Goal: Task Accomplishment & Management: Use online tool/utility

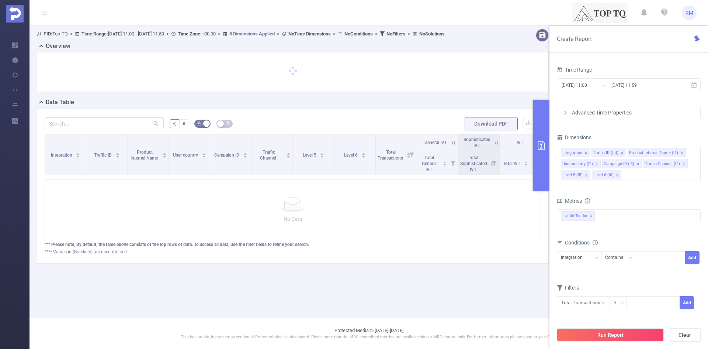
click at [687, 18] on span "RM" at bounding box center [690, 13] width 8 height 15
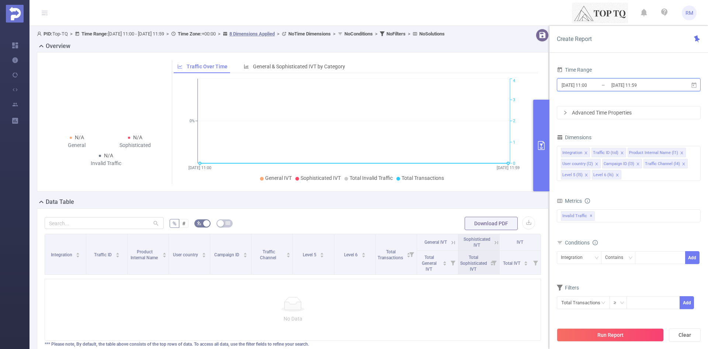
click at [586, 90] on span "[DATE] 11:00 _ [DATE] 11:59" at bounding box center [629, 84] width 144 height 13
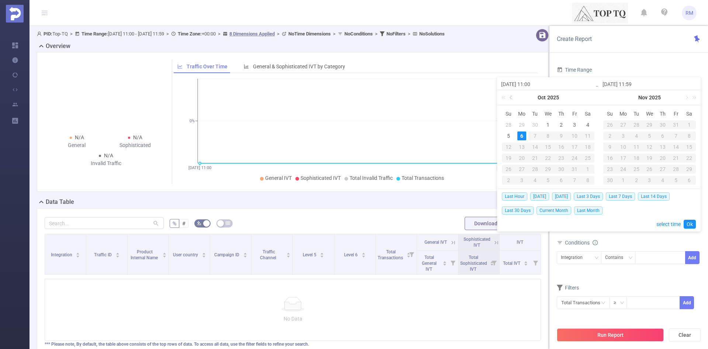
click at [513, 98] on link at bounding box center [511, 97] width 7 height 15
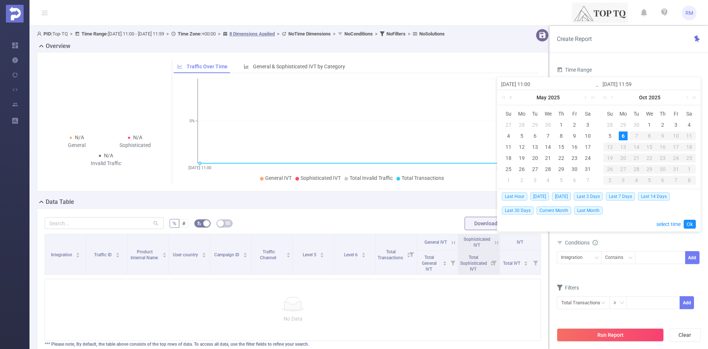
click at [513, 98] on link at bounding box center [511, 97] width 7 height 15
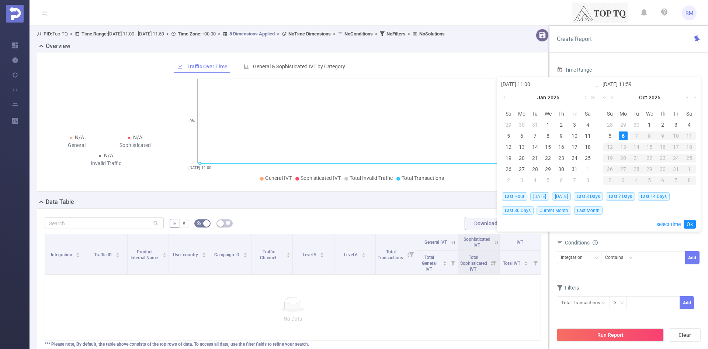
click at [513, 98] on link at bounding box center [511, 97] width 7 height 15
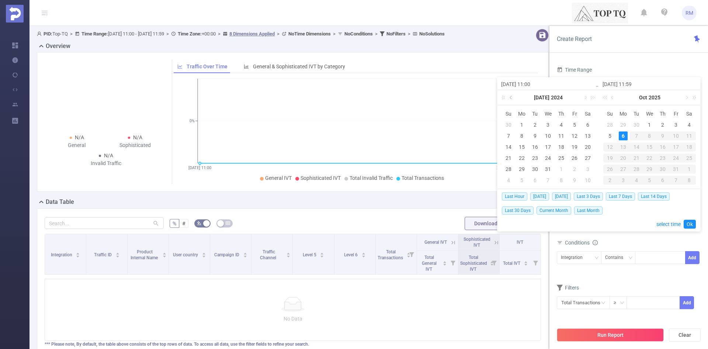
click at [513, 98] on link at bounding box center [511, 97] width 7 height 15
click at [520, 123] on div "1" at bounding box center [522, 124] width 9 height 9
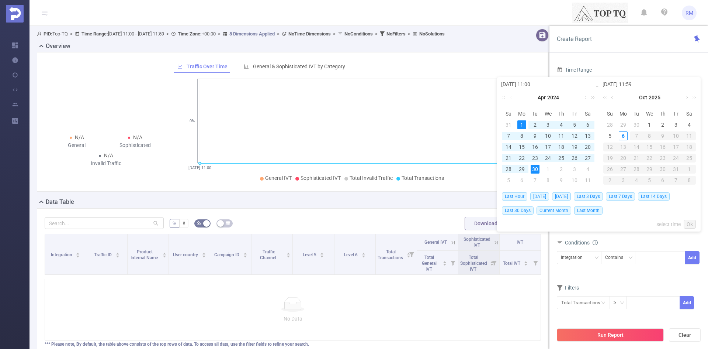
click at [536, 168] on div "30" at bounding box center [535, 169] width 9 height 9
type input "[DATE] 11:00"
type input "[DATE] 11:59"
type input "[DATE] 11:00"
type input "[DATE] 11:59"
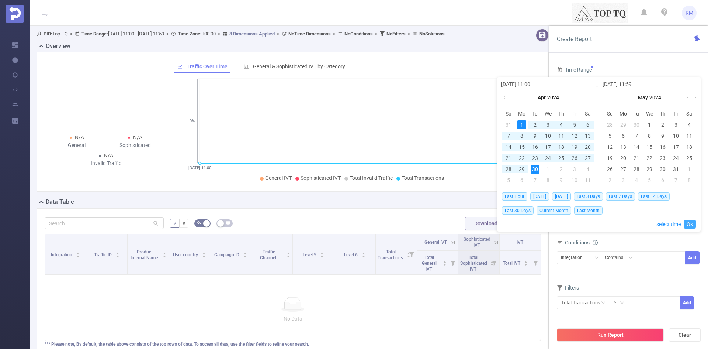
click at [689, 225] on link "Ok" at bounding box center [690, 223] width 12 height 9
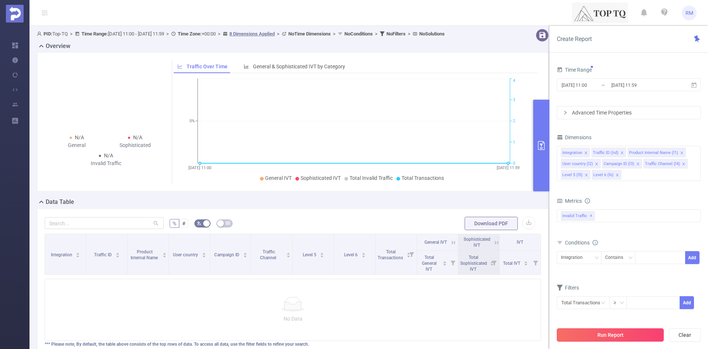
click at [627, 335] on button "Run Report" at bounding box center [610, 334] width 107 height 13
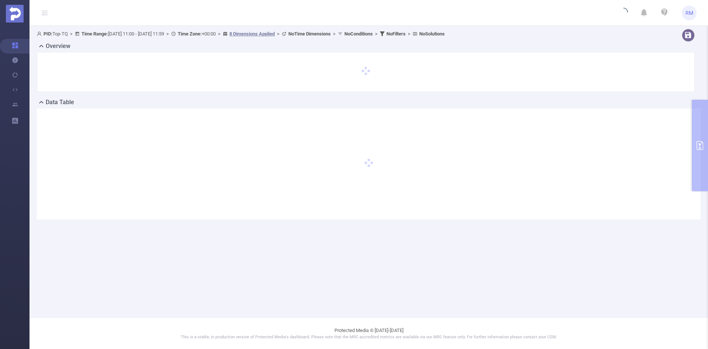
click at [585, 31] on div "PID: Top-TQ > Time Range: [DATE] 11:00 - [DATE] 11:59 > Time Zone: +00:00 > 8 D…" at bounding box center [338, 34] width 603 height 10
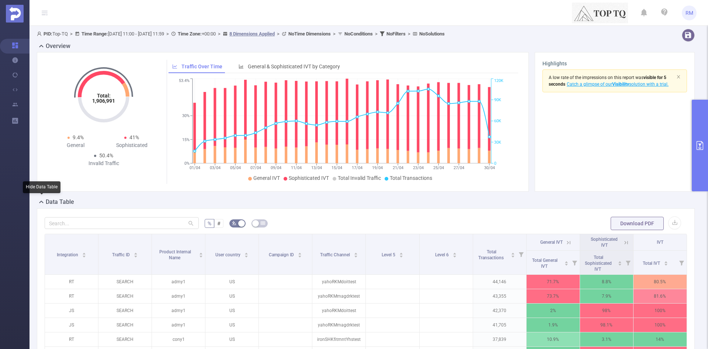
click at [44, 200] on icon at bounding box center [41, 201] width 9 height 9
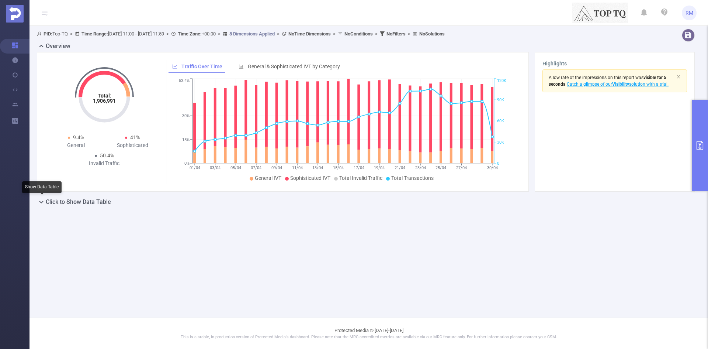
click at [44, 200] on icon at bounding box center [41, 201] width 9 height 9
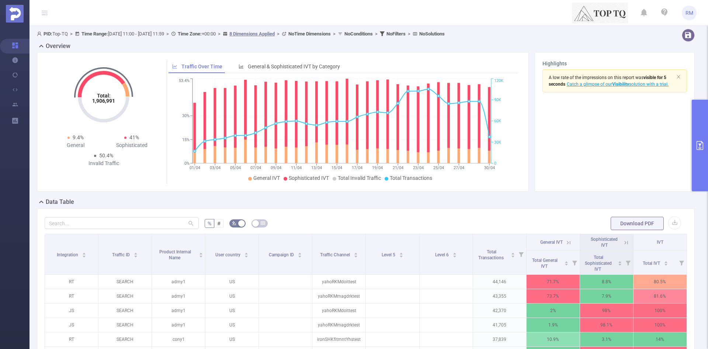
click at [698, 128] on button "primary" at bounding box center [700, 145] width 16 height 91
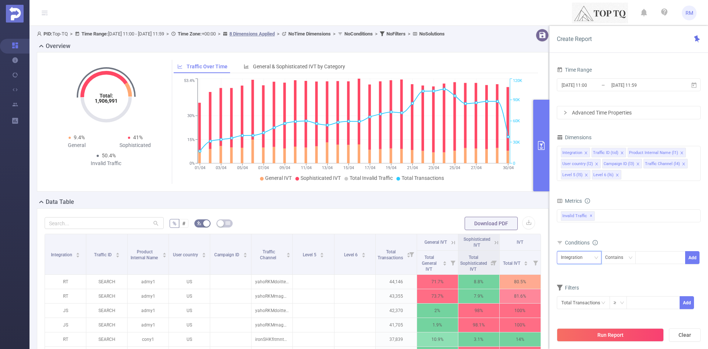
click at [595, 256] on icon "icon: down" at bounding box center [597, 257] width 4 height 3
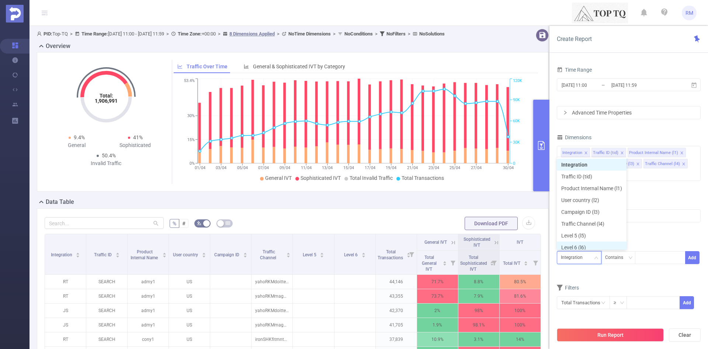
scroll to position [4, 0]
click at [593, 222] on li "Traffic Channel (l4)" at bounding box center [592, 220] width 70 height 12
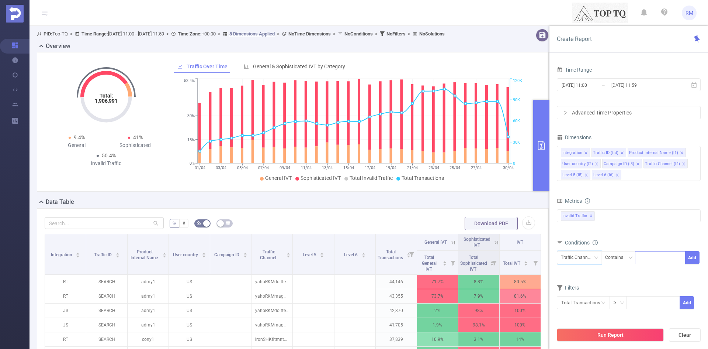
click at [647, 257] on div at bounding box center [660, 257] width 42 height 12
type input "ד"
type input "systOLD"
click at [658, 274] on li "systOLD" at bounding box center [660, 273] width 51 height 12
click at [609, 275] on form "Dimensions Integration Traffic ID (tid) Product Internal Name (l1) User country…" at bounding box center [629, 225] width 144 height 186
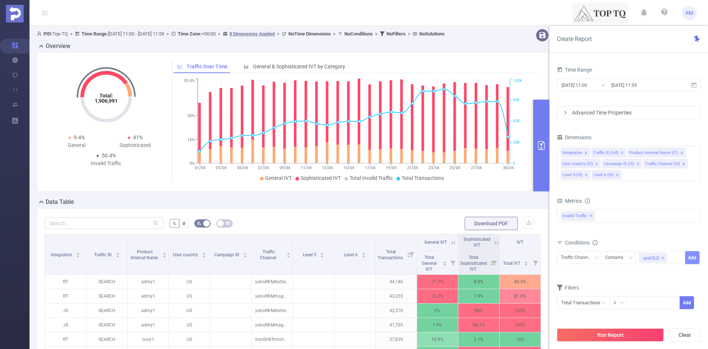
click at [695, 261] on button "Add" at bounding box center [692, 257] width 14 height 13
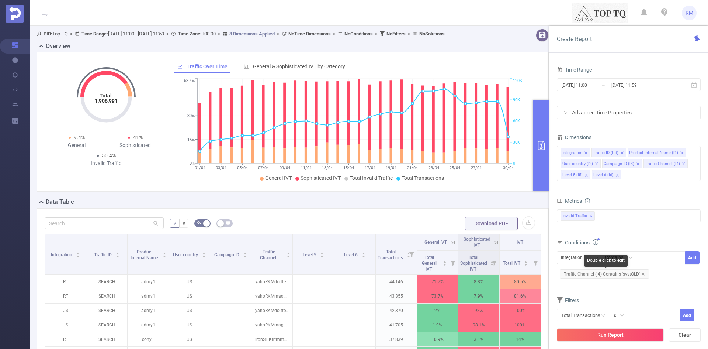
click at [592, 262] on div "Double click to edit" at bounding box center [606, 261] width 44 height 12
click at [589, 256] on div "Double click to edit" at bounding box center [606, 261] width 44 height 12
click at [575, 257] on div "Integration" at bounding box center [574, 257] width 27 height 12
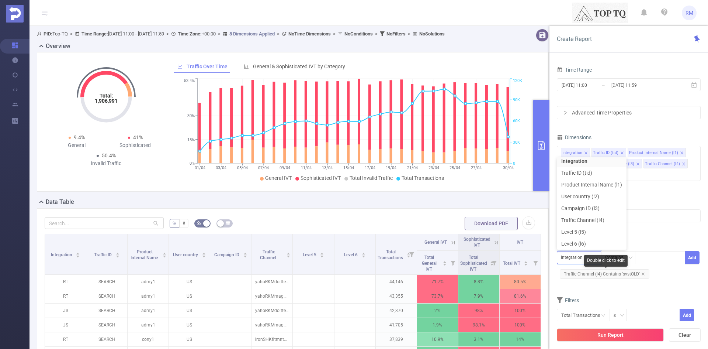
click at [621, 274] on span "Traffic Channel (l4) Contains 'systOLD'" at bounding box center [605, 274] width 90 height 10
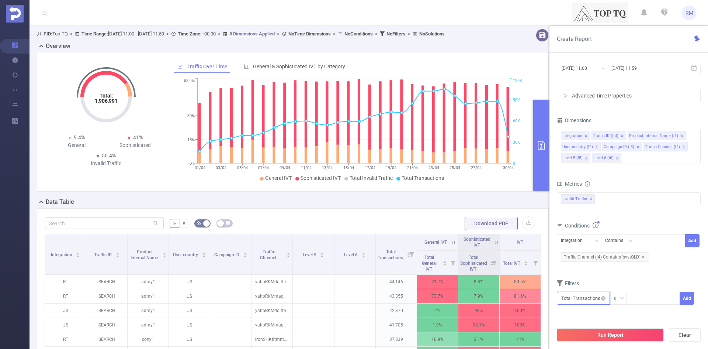
click at [600, 300] on input "text" at bounding box center [583, 297] width 53 height 13
click at [651, 290] on div "Total Transactions ≥ Add" at bounding box center [629, 300] width 144 height 21
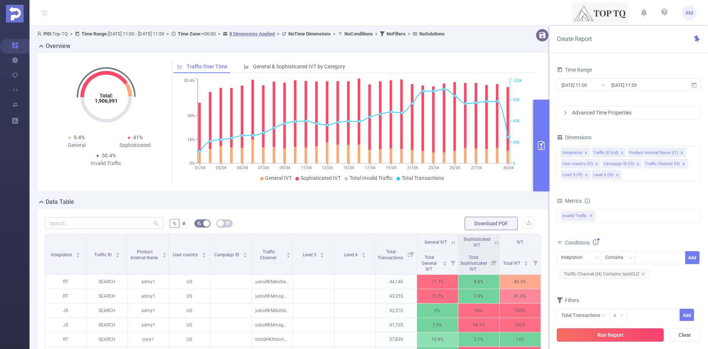
click at [611, 338] on button "Run Report" at bounding box center [610, 334] width 107 height 13
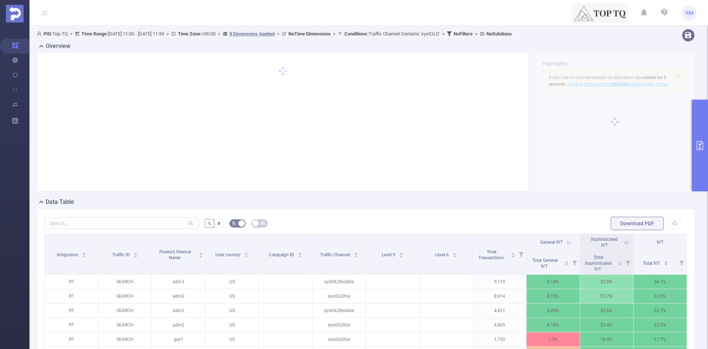
click at [702, 140] on button "primary" at bounding box center [700, 145] width 16 height 91
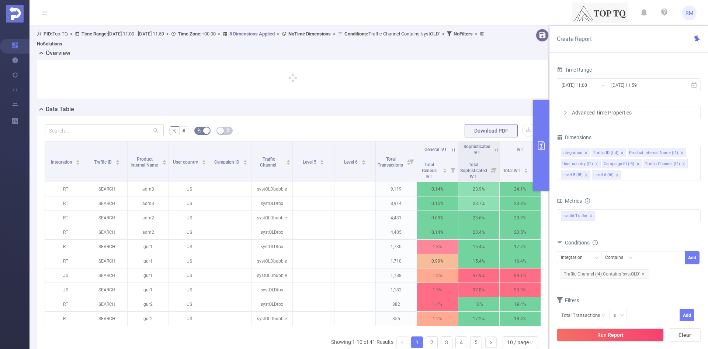
click at [597, 115] on div "Advanced Time Properties" at bounding box center [628, 112] width 143 height 13
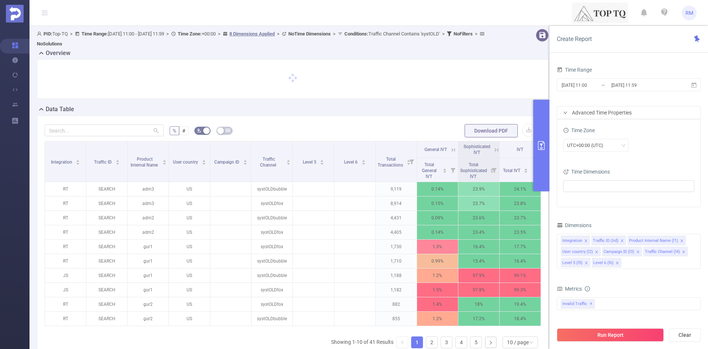
click at [596, 113] on div "Advanced Time Properties" at bounding box center [628, 112] width 143 height 13
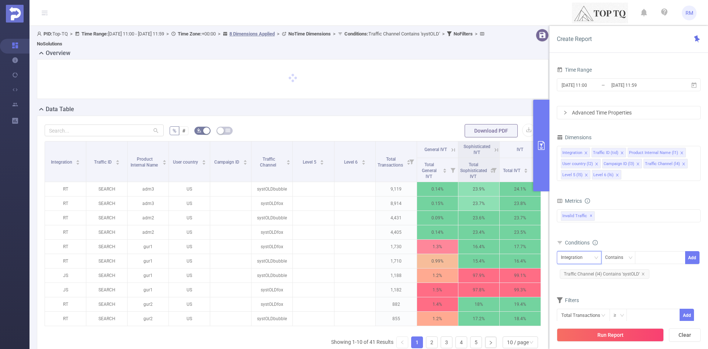
click at [585, 256] on div "Integration" at bounding box center [574, 257] width 27 height 12
click at [647, 257] on div at bounding box center [660, 257] width 42 height 12
type input "RT"
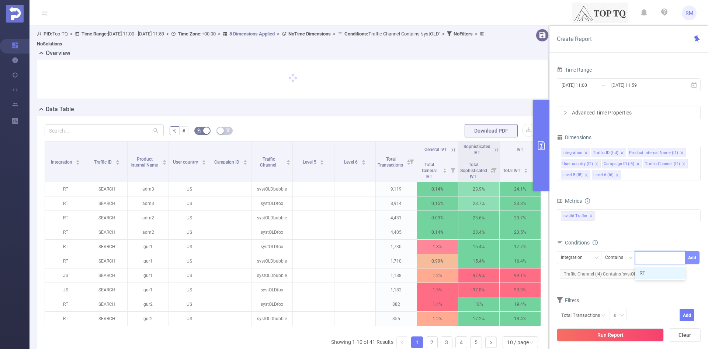
click at [694, 258] on button "Add" at bounding box center [692, 257] width 14 height 13
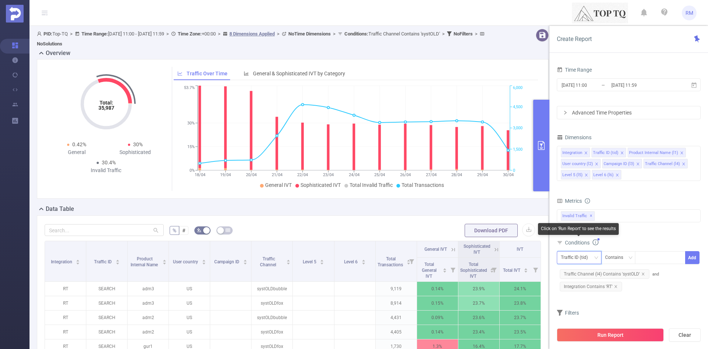
click at [595, 258] on icon "icon: down" at bounding box center [596, 257] width 4 height 4
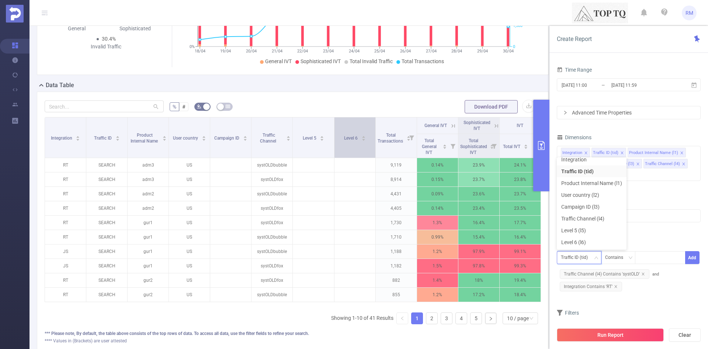
scroll to position [179, 0]
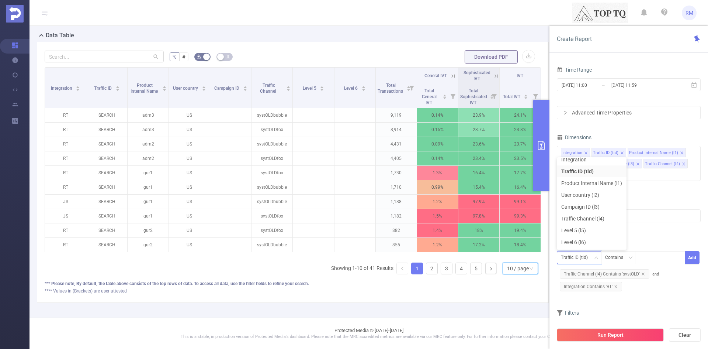
click at [518, 265] on div "10 / page" at bounding box center [518, 268] width 22 height 11
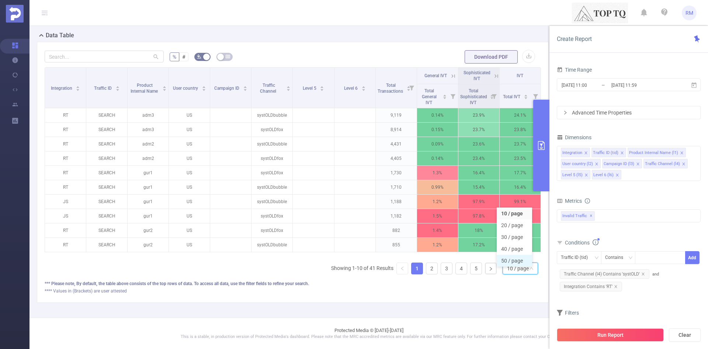
click at [507, 255] on li "50 / page" at bounding box center [514, 261] width 35 height 12
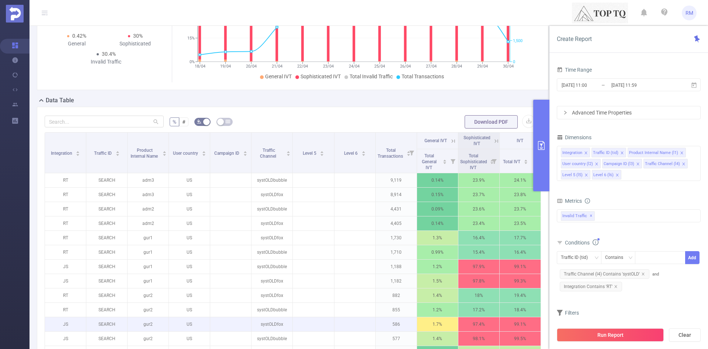
scroll to position [0, 0]
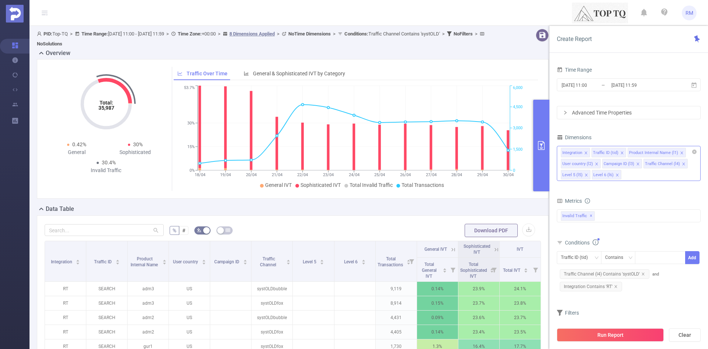
click at [680, 153] on icon "icon: close" at bounding box center [682, 153] width 4 height 4
drag, startPoint x: 613, startPoint y: 164, endPoint x: 598, endPoint y: 154, distance: 17.9
click at [598, 146] on ul "Integration Traffic ID (tid) User country (l2) Campaign ID (l3) Traffic Channel…" at bounding box center [629, 146] width 136 height 0
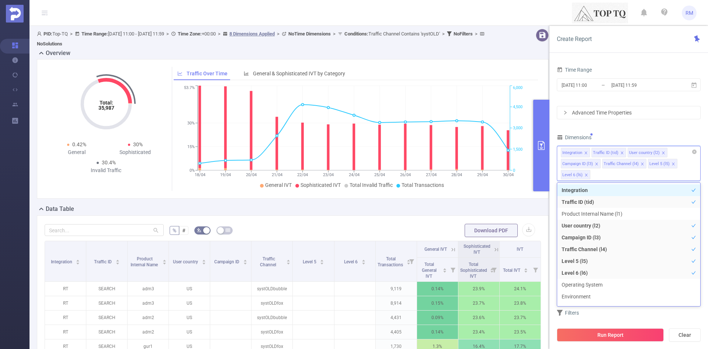
drag, startPoint x: 619, startPoint y: 163, endPoint x: 611, endPoint y: 163, distance: 8.1
click at [611, 163] on div "Traffic Channel (l4)" at bounding box center [621, 164] width 35 height 10
click at [620, 151] on icon "icon: close" at bounding box center [622, 153] width 4 height 4
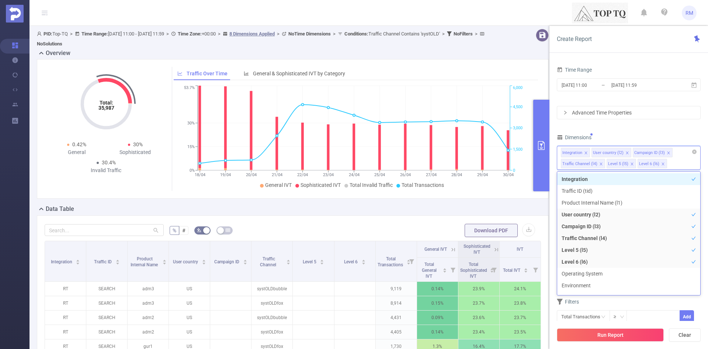
click at [627, 155] on span at bounding box center [628, 153] width 4 height 8
click at [626, 154] on icon "icon: close" at bounding box center [628, 153] width 4 height 4
click at [625, 163] on div "Integration Traffic Channel (l4) Level 5 (l5) Level 6 (l6)" at bounding box center [629, 158] width 144 height 24
click at [662, 154] on icon "icon: close" at bounding box center [662, 152] width 3 height 3
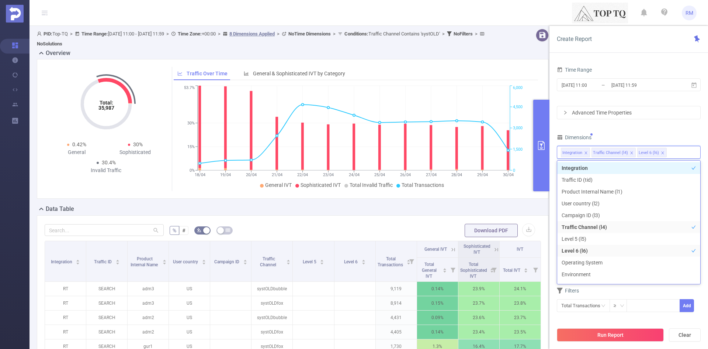
click at [662, 154] on icon "icon: close" at bounding box center [662, 152] width 3 height 3
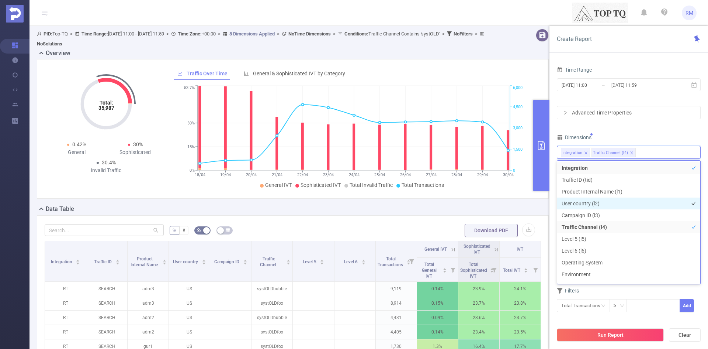
click at [612, 204] on li "User country (l2)" at bounding box center [628, 203] width 143 height 12
click at [658, 137] on div "Dimensions" at bounding box center [629, 138] width 144 height 12
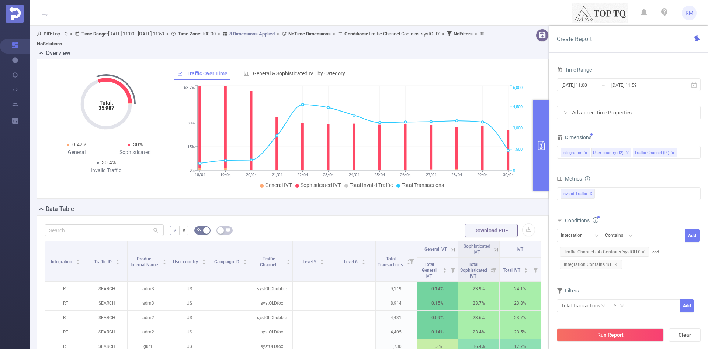
drag, startPoint x: 603, startPoint y: 152, endPoint x: 625, endPoint y: 152, distance: 21.8
click at [625, 152] on li "User country (l2)" at bounding box center [612, 153] width 40 height 10
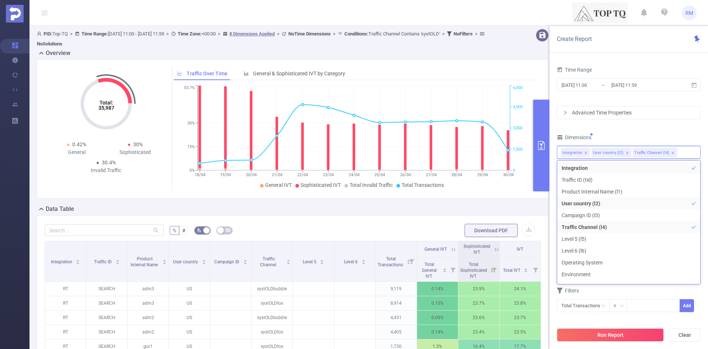
click at [619, 134] on div "Dimensions" at bounding box center [629, 138] width 144 height 12
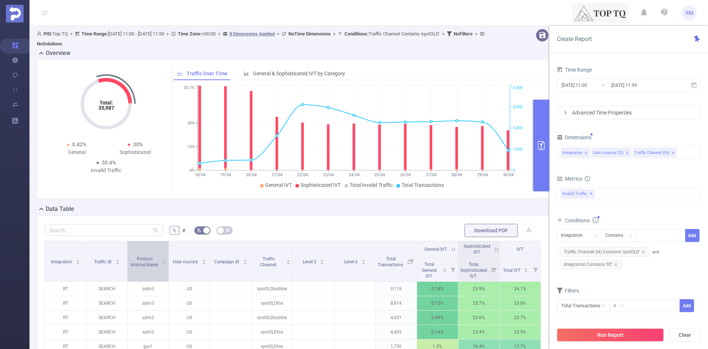
drag, startPoint x: 151, startPoint y: 256, endPoint x: 141, endPoint y: 264, distance: 13.1
click at [167, 257] on tr "Integration Traffic ID Product Internal Name User country Campaign ID Traffic C…" at bounding box center [293, 249] width 496 height 17
click at [618, 332] on button "Run Report" at bounding box center [610, 334] width 107 height 13
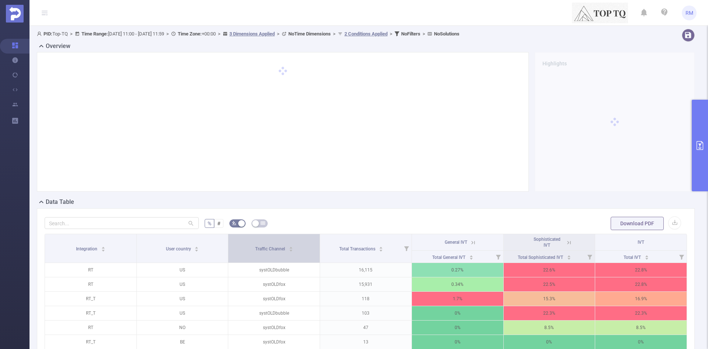
drag, startPoint x: 270, startPoint y: 244, endPoint x: 242, endPoint y: 248, distance: 29.0
click at [170, 245] on tr "Integration User country Traffic Channel Total Transactions General IVT Sophist…" at bounding box center [366, 242] width 642 height 17
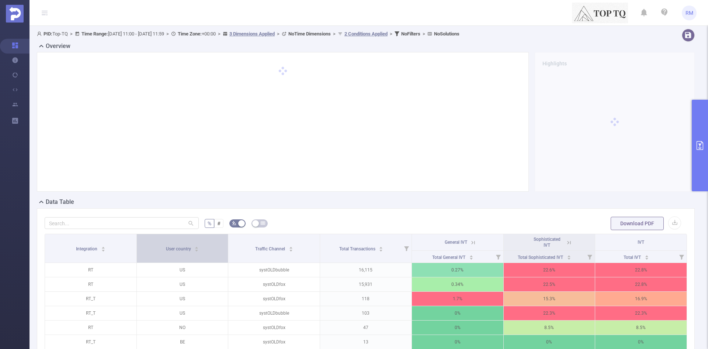
drag, startPoint x: 282, startPoint y: 246, endPoint x: 224, endPoint y: 251, distance: 58.8
click at [215, 250] on tr "Integration User country Traffic Channel Total Transactions General IVT Sophist…" at bounding box center [366, 242] width 642 height 17
click at [702, 131] on button "primary" at bounding box center [700, 145] width 16 height 91
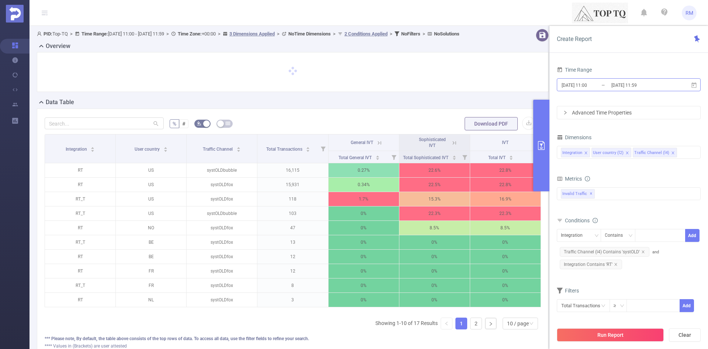
click at [591, 87] on input "[DATE] 11:00" at bounding box center [591, 85] width 60 height 10
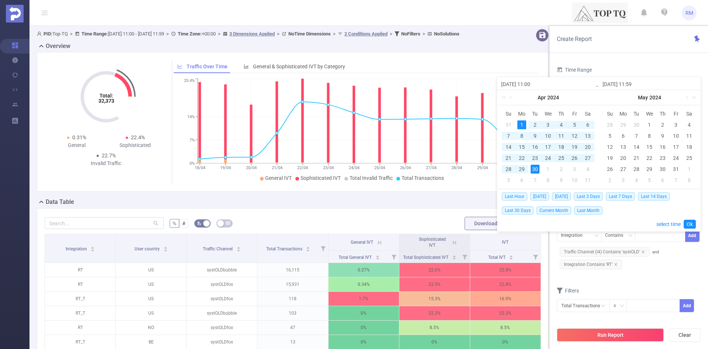
click at [532, 83] on input "[DATE] 11:00" at bounding box center [548, 84] width 94 height 9
click at [531, 83] on input "[DATE] 11:00" at bounding box center [548, 84] width 94 height 9
type input "[DATE] 0:00"
type input "[DATE] 00:00"
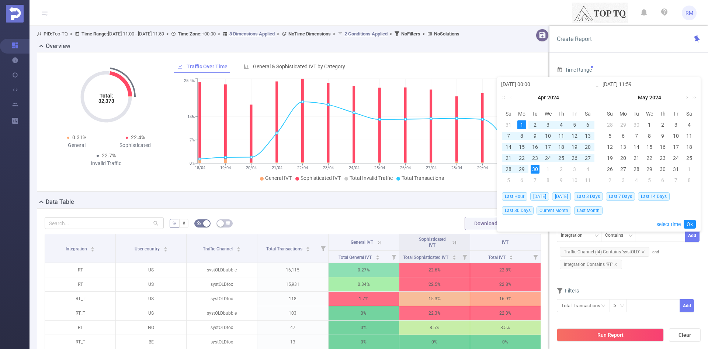
type input "[DATE] 00:00"
click at [634, 85] on input "[DATE] 11:59" at bounding box center [650, 84] width 94 height 9
click at [631, 83] on input "[DATE] 11:59" at bounding box center [650, 84] width 94 height 9
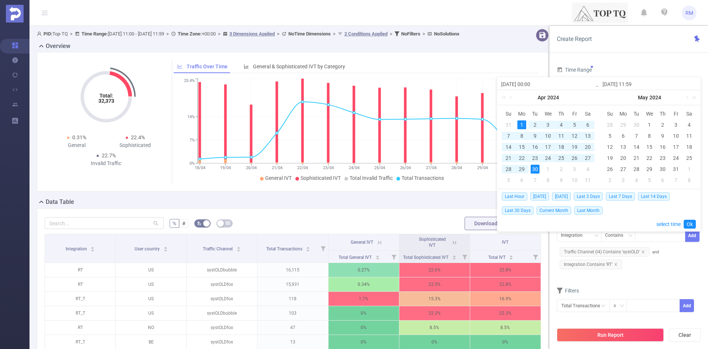
type input "[DATE] 2:59"
type input "[DATE] 23:59"
click at [689, 224] on link "Ok" at bounding box center [690, 223] width 12 height 9
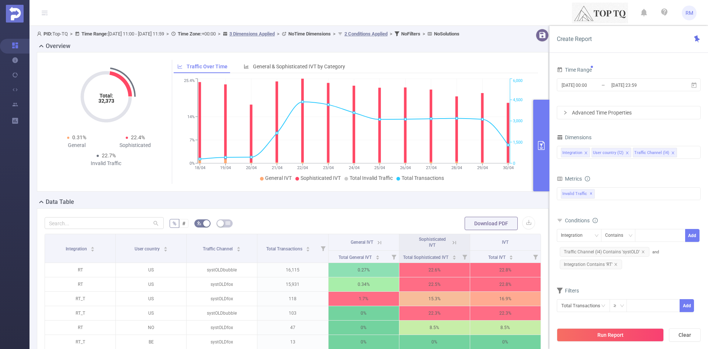
click at [600, 116] on div "Advanced Time Properties" at bounding box center [628, 112] width 143 height 13
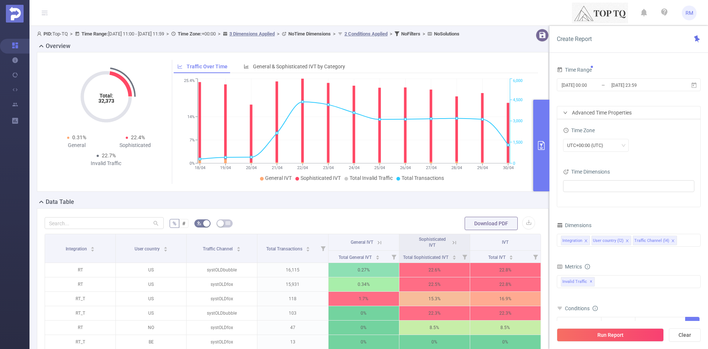
click at [600, 116] on div "Advanced Time Properties" at bounding box center [628, 112] width 143 height 13
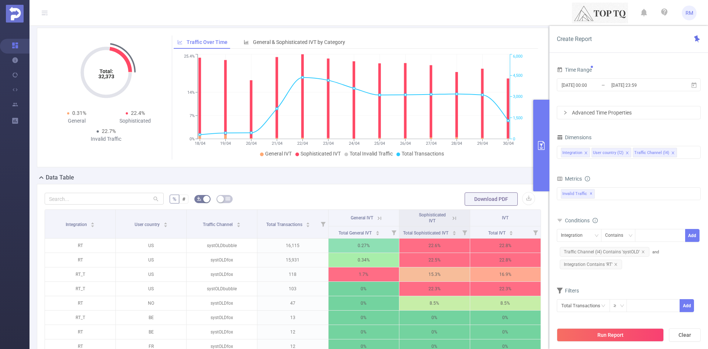
scroll to position [37, 0]
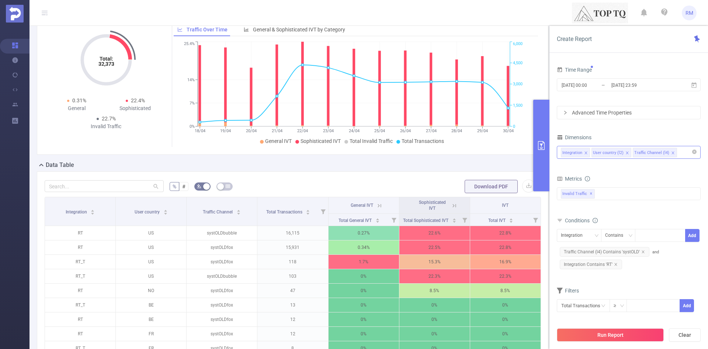
drag, startPoint x: 649, startPoint y: 154, endPoint x: 611, endPoint y: 149, distance: 37.7
click at [611, 146] on ul "Integration User country (l2) Traffic Channel (l4)" at bounding box center [629, 146] width 136 height 0
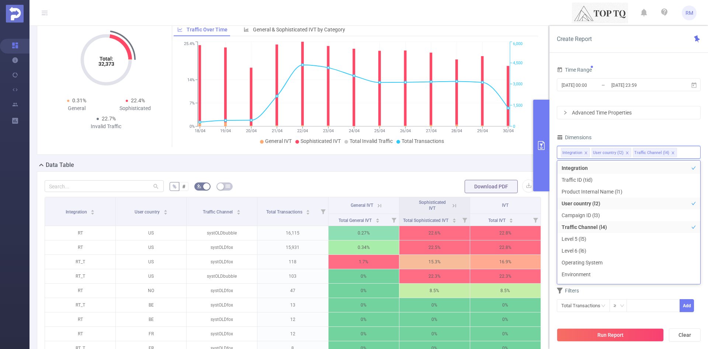
click at [638, 132] on div "Dimensions" at bounding box center [629, 138] width 144 height 12
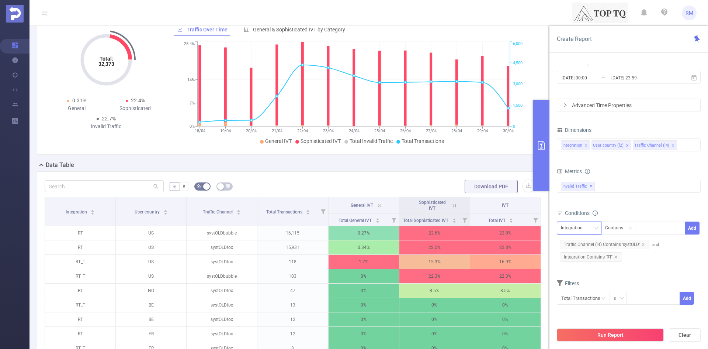
click at [591, 229] on div "Integration" at bounding box center [579, 228] width 37 height 12
click at [650, 200] on div "bp_total bp_adult bp_arms bp_crime bp_death_injury_military bp_piracy bp_hate_a…" at bounding box center [629, 191] width 144 height 22
click at [590, 221] on div "Integration" at bounding box center [579, 227] width 45 height 13
click at [580, 263] on li "Traffic Channel (l4)" at bounding box center [583, 267] width 52 height 12
click at [627, 229] on div "Contains" at bounding box center [616, 228] width 23 height 12
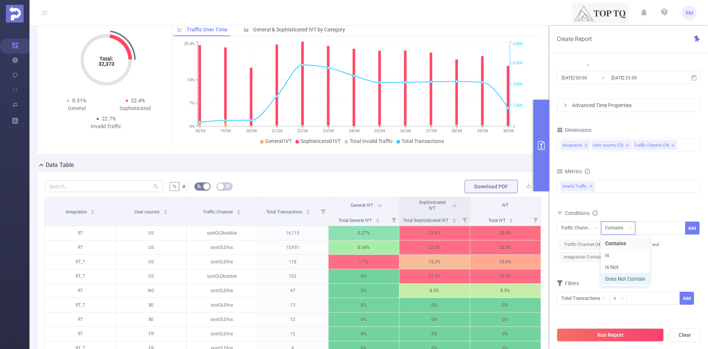
click at [618, 278] on li "Does Not Contain" at bounding box center [625, 279] width 49 height 12
click at [655, 224] on div at bounding box center [660, 228] width 42 height 12
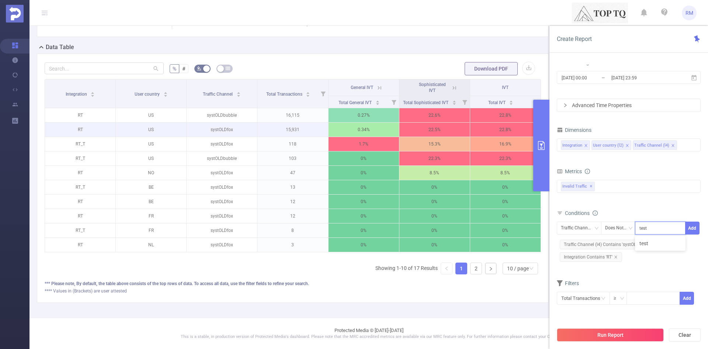
scroll to position [167, 0]
type input "test"
click at [511, 270] on div "10 / page" at bounding box center [518, 268] width 22 height 11
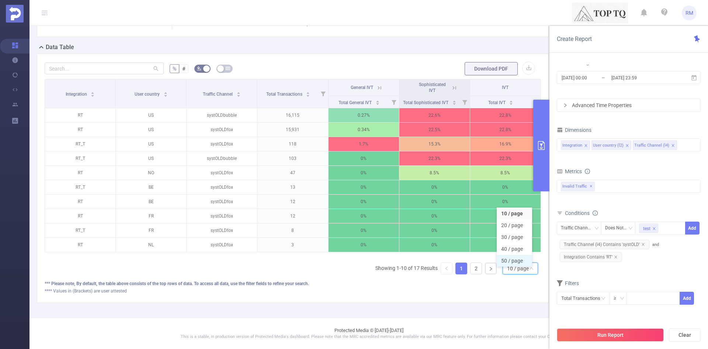
click at [510, 256] on li "50 / page" at bounding box center [514, 261] width 35 height 12
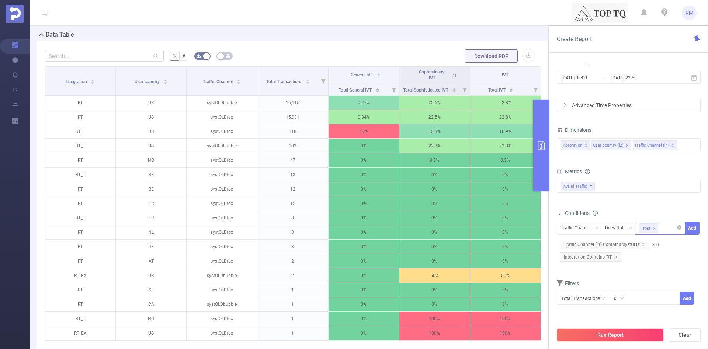
click at [654, 228] on icon "icon: close" at bounding box center [655, 228] width 4 height 4
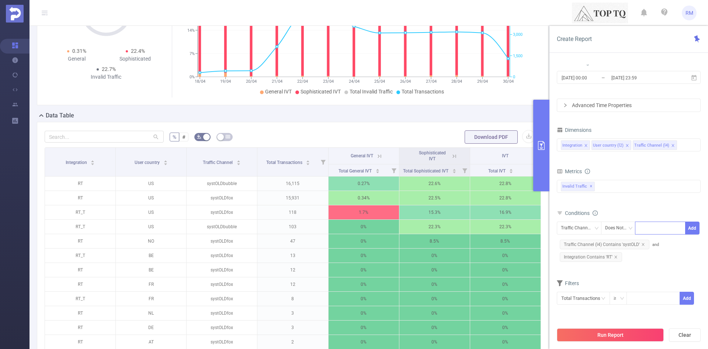
scroll to position [83, 0]
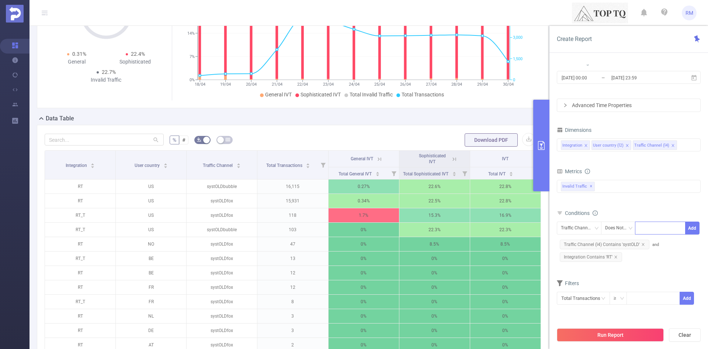
click at [637, 274] on form "Dimensions Integration User country (l2) Traffic Channel (l4) Metrics bp_total …" at bounding box center [629, 219] width 144 height 189
click at [202, 144] on button "button" at bounding box center [202, 140] width 16 height 8
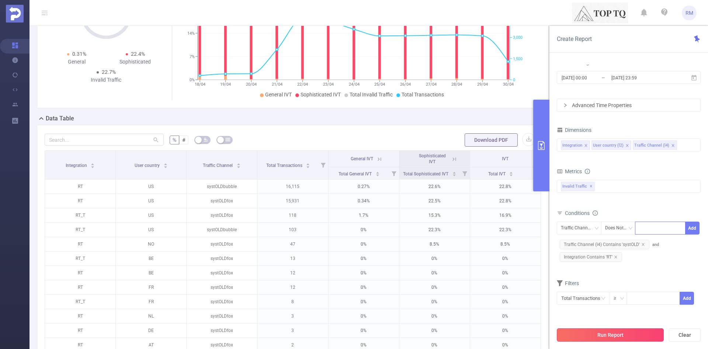
click at [596, 335] on button "Run Report" at bounding box center [610, 334] width 107 height 13
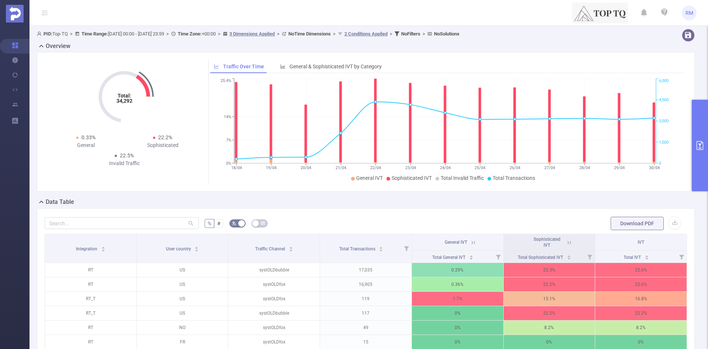
click at [237, 224] on button "button" at bounding box center [237, 223] width 16 height 8
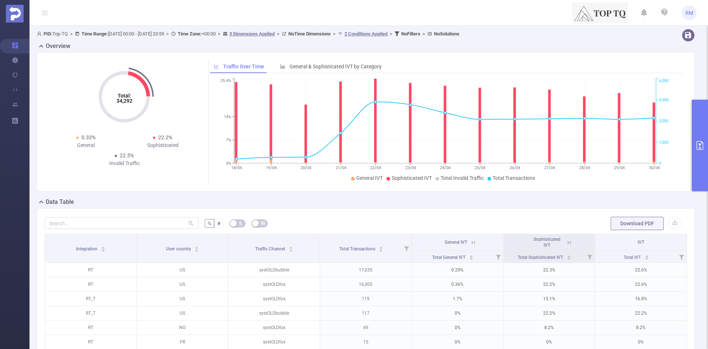
click at [698, 142] on icon "primary" at bounding box center [700, 145] width 9 height 9
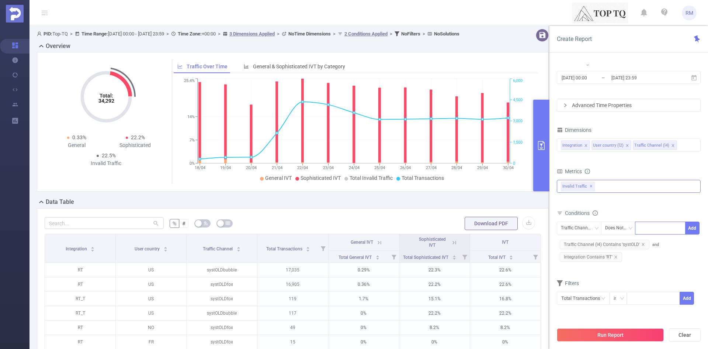
click at [590, 187] on span "✕" at bounding box center [591, 186] width 3 height 9
click at [589, 187] on div at bounding box center [629, 187] width 144 height 12
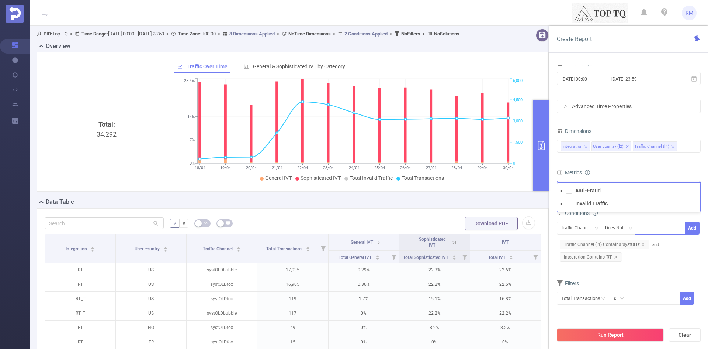
click at [559, 190] on span at bounding box center [561, 190] width 9 height 9
click at [573, 202] on span at bounding box center [576, 203] width 6 height 6
click at [562, 191] on icon "icon: caret-down" at bounding box center [562, 191] width 4 height 4
click at [664, 218] on div "Conditions" at bounding box center [629, 215] width 144 height 12
click at [622, 332] on button "Run Report" at bounding box center [610, 334] width 107 height 13
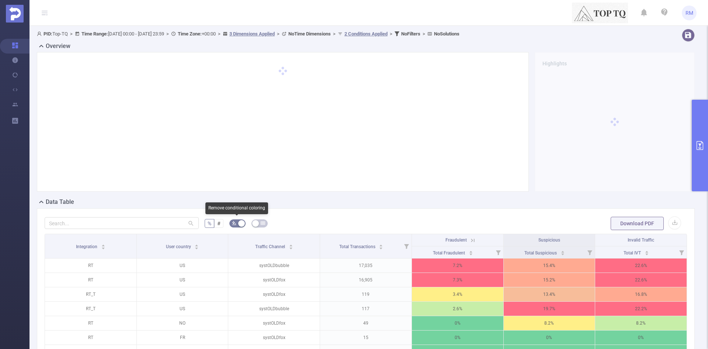
click at [236, 224] on button "button" at bounding box center [237, 223] width 16 height 8
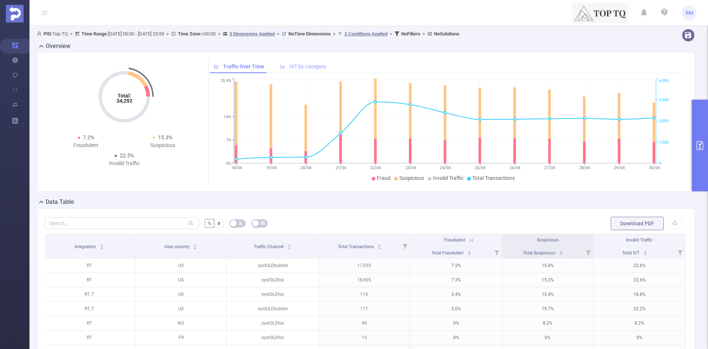
click at [302, 67] on span "IVT by Category" at bounding box center [308, 66] width 37 height 6
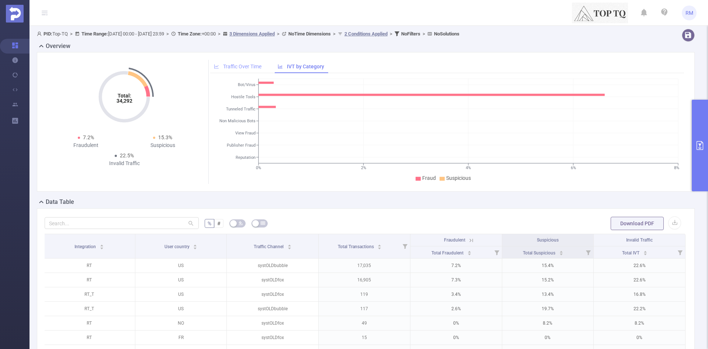
click at [241, 69] on span "Traffic Over Time" at bounding box center [242, 66] width 38 height 6
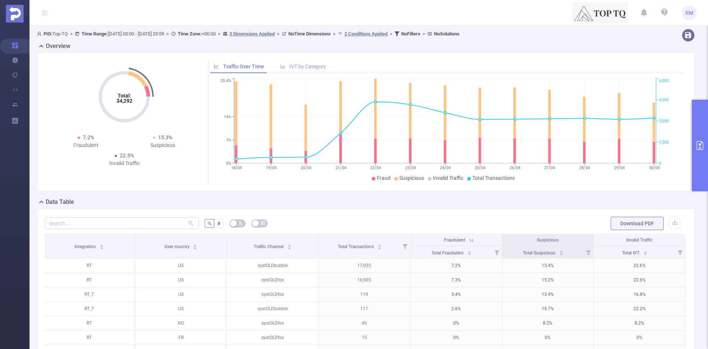
click at [300, 65] on span "IVT by Category" at bounding box center [308, 66] width 37 height 6
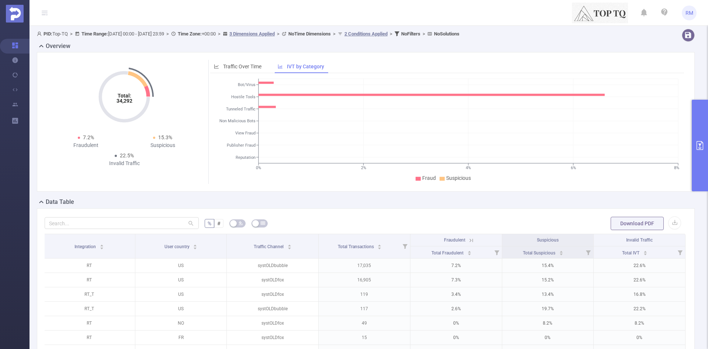
click at [704, 140] on button "primary" at bounding box center [700, 145] width 16 height 91
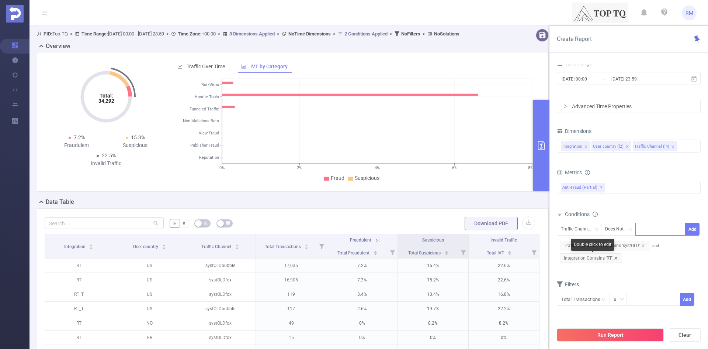
click at [614, 258] on icon "icon: close" at bounding box center [616, 258] width 4 height 4
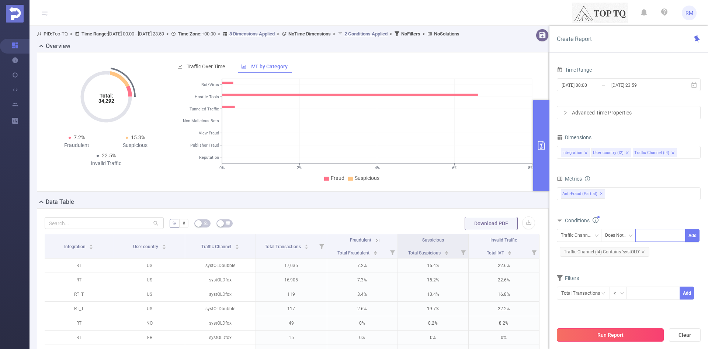
click at [601, 337] on button "Run Report" at bounding box center [610, 334] width 107 height 13
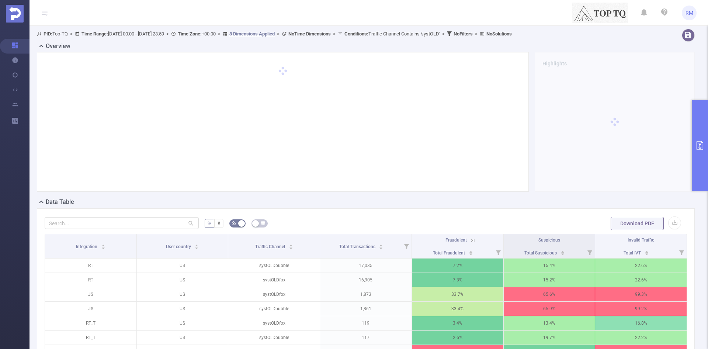
click at [702, 153] on button "primary" at bounding box center [700, 145] width 16 height 91
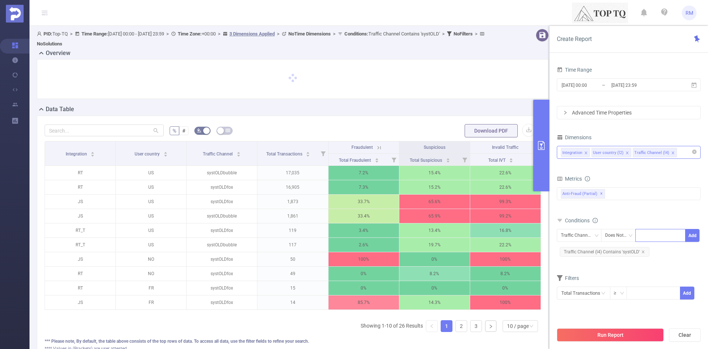
click at [584, 153] on icon "icon: close" at bounding box center [586, 153] width 4 height 4
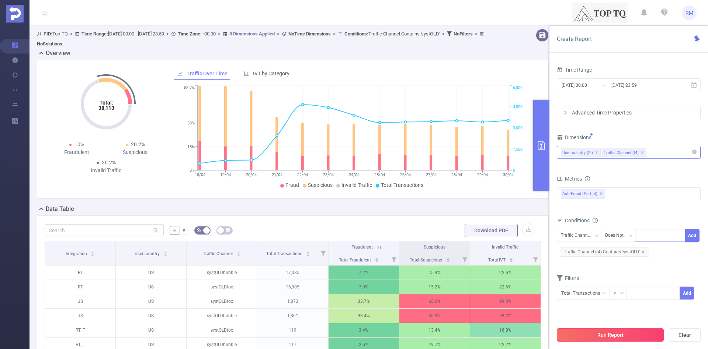
click at [604, 338] on button "Run Report" at bounding box center [610, 334] width 107 height 13
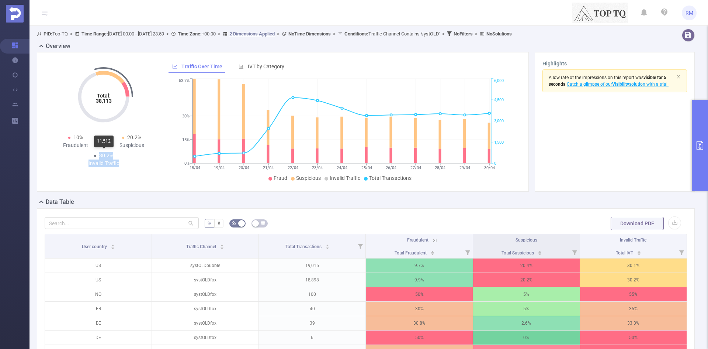
drag, startPoint x: 100, startPoint y: 156, endPoint x: 122, endPoint y: 160, distance: 23.2
click at [122, 160] on div "30.2% Invalid Traffic" at bounding box center [104, 159] width 56 height 15
click at [122, 160] on div "Invalid Traffic" at bounding box center [104, 163] width 56 height 8
click at [702, 139] on button "primary" at bounding box center [700, 145] width 16 height 91
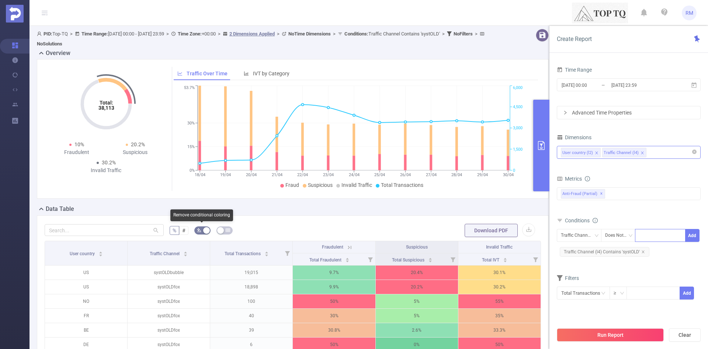
click at [200, 232] on icon "icon: bg-colors" at bounding box center [199, 230] width 4 height 4
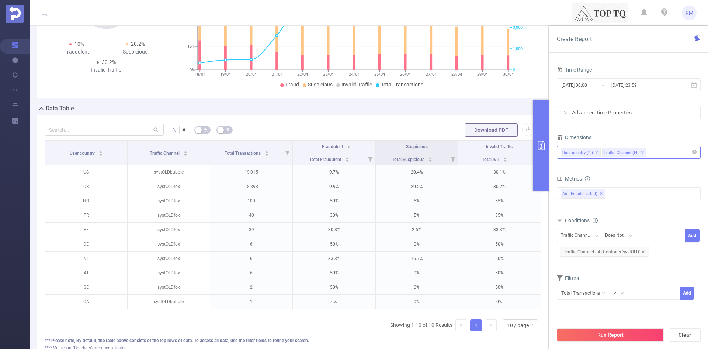
scroll to position [96, 0]
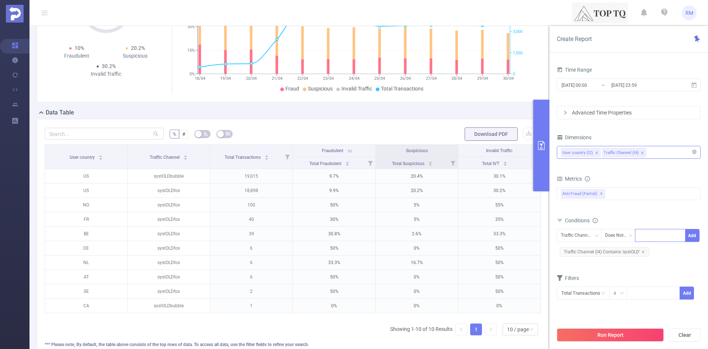
click at [346, 149] on icon at bounding box center [349, 151] width 7 height 7
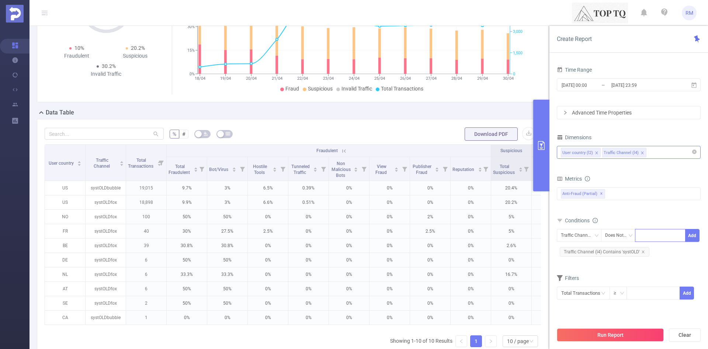
click at [341, 152] on icon at bounding box center [344, 151] width 7 height 7
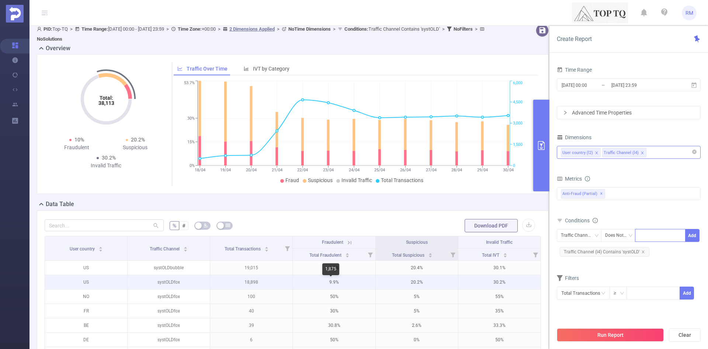
scroll to position [0, 0]
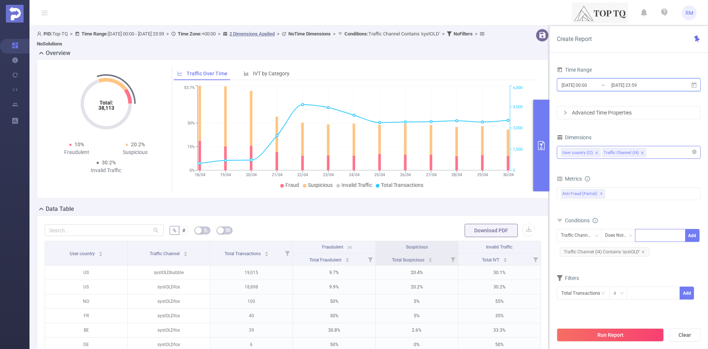
click at [699, 85] on span "[DATE] 00:00 _ [DATE] 23:59" at bounding box center [629, 84] width 144 height 13
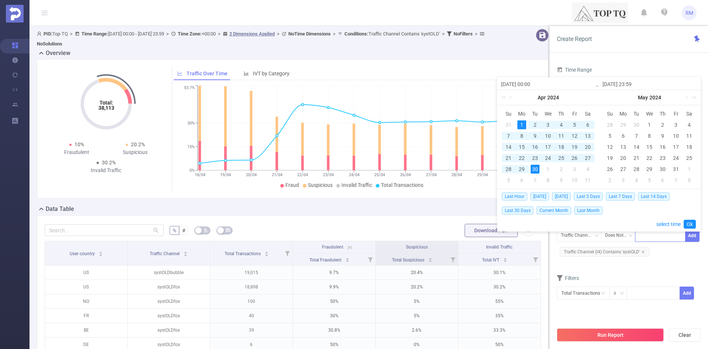
click at [521, 123] on div "1" at bounding box center [522, 124] width 9 height 9
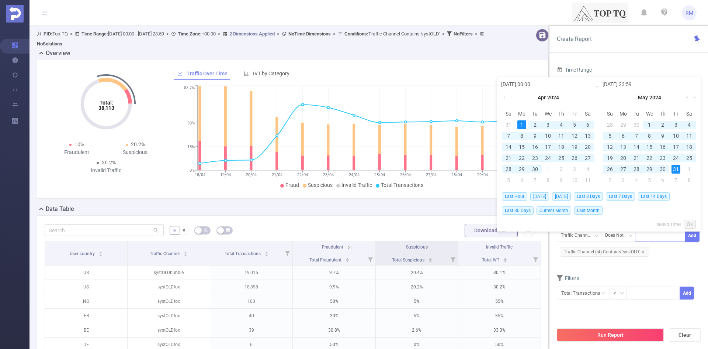
click at [678, 169] on div "31" at bounding box center [676, 169] width 9 height 9
type input "[DATE] 23:59"
click at [694, 227] on link "Ok" at bounding box center [690, 223] width 12 height 9
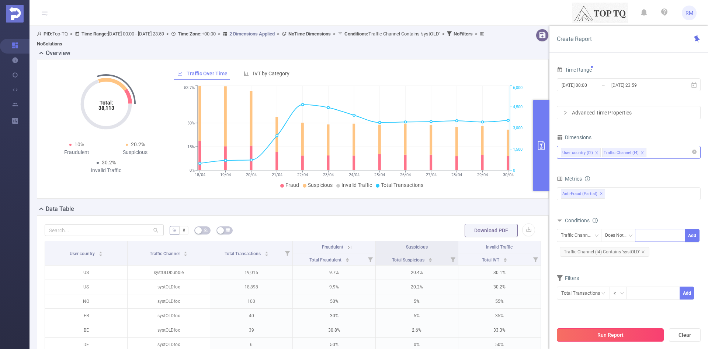
click at [596, 332] on button "Run Report" at bounding box center [610, 334] width 107 height 13
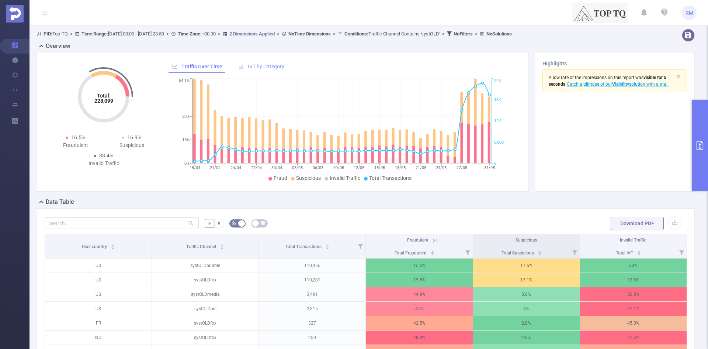
click at [267, 66] on span "IVT by Category" at bounding box center [266, 66] width 37 height 6
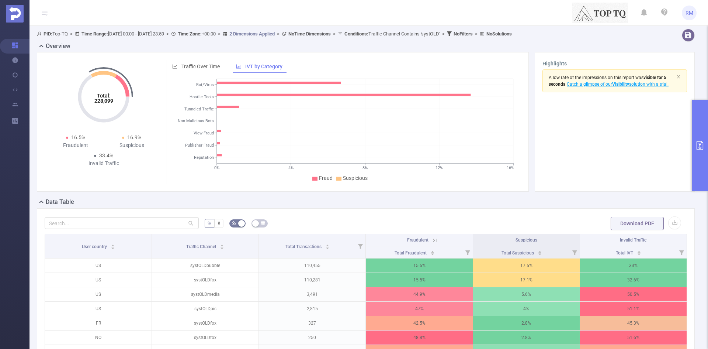
click at [701, 128] on button "primary" at bounding box center [700, 145] width 16 height 91
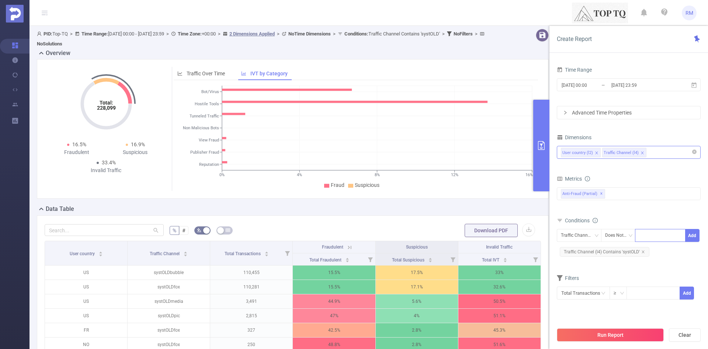
click at [672, 155] on div "User country (l2) Traffic Channel (l4)" at bounding box center [629, 152] width 136 height 12
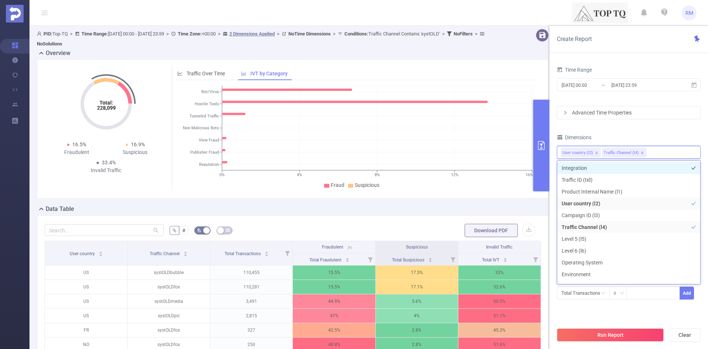
click at [640, 171] on li "Integration" at bounding box center [628, 168] width 143 height 12
click at [633, 129] on div "Time Range [DATE] 00:00 _ [DATE] 23:59 Advanced Time Properties Time Zone UTC+0…" at bounding box center [629, 187] width 144 height 244
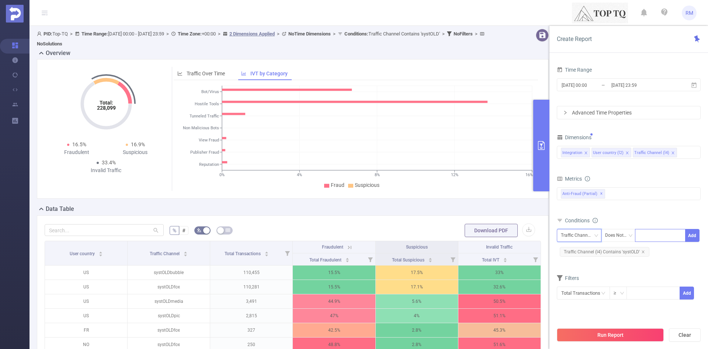
click at [589, 233] on div "Traffic Channel (l4)" at bounding box center [579, 235] width 37 height 12
click at [588, 252] on li "Integration" at bounding box center [584, 251] width 54 height 12
click at [629, 235] on icon "icon: down" at bounding box center [630, 235] width 4 height 4
click at [625, 253] on li "Contains" at bounding box center [626, 251] width 50 height 12
click at [655, 235] on div at bounding box center [660, 235] width 42 height 12
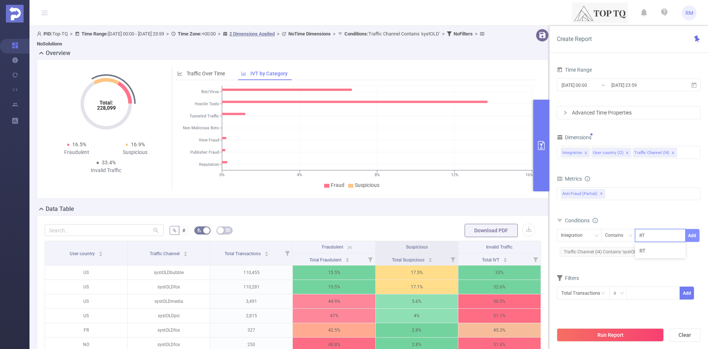
type input "RT"
click at [694, 240] on button "Add" at bounding box center [692, 235] width 14 height 13
click at [638, 334] on button "Run Report" at bounding box center [610, 334] width 107 height 13
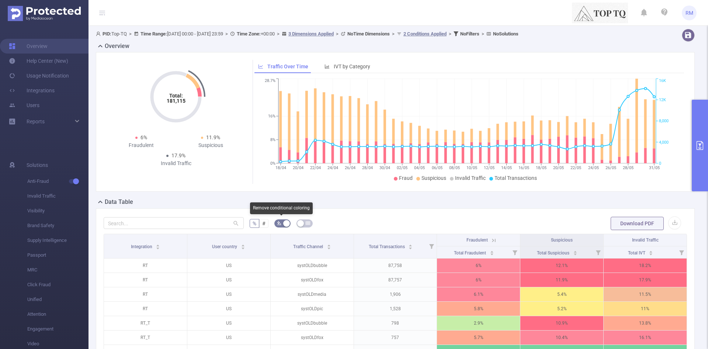
click at [278, 225] on span "button" at bounding box center [279, 222] width 4 height 7
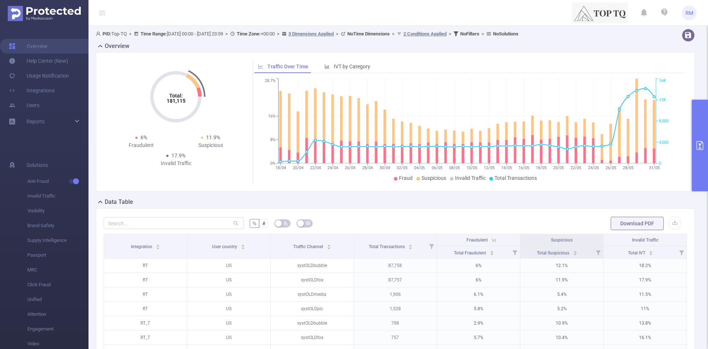
click at [375, 72] on div "Traffic Over Time IVT by Category" at bounding box center [319, 67] width 128 height 14
click at [359, 68] on span "IVT by Category" at bounding box center [352, 66] width 37 height 6
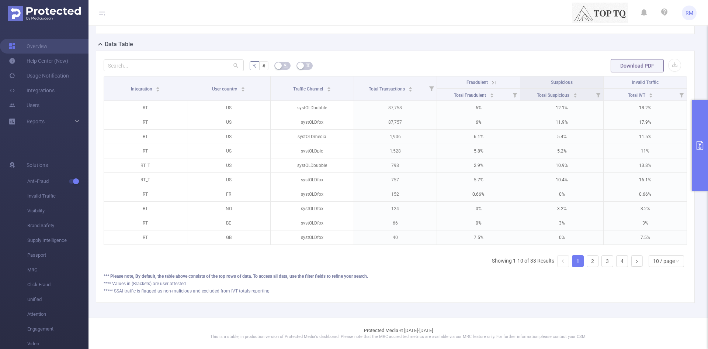
scroll to position [148, 0]
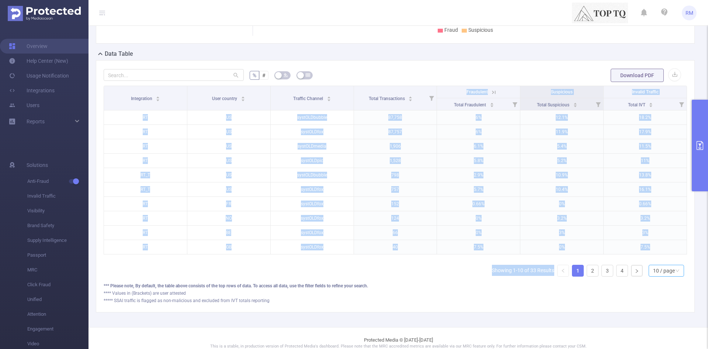
click at [653, 270] on div "Integration User country Traffic Channel Total Transactions Fraudulent Suspicio…" at bounding box center [396, 184] width 584 height 197
click at [653, 274] on div "10 / page" at bounding box center [664, 270] width 22 height 11
click at [656, 260] on li "50 / page" at bounding box center [660, 263] width 35 height 12
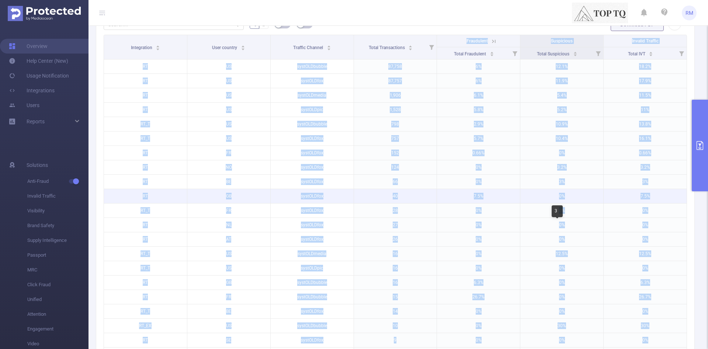
scroll to position [0, 0]
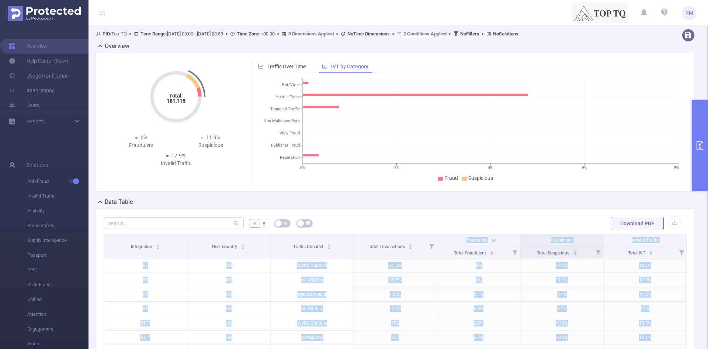
click at [705, 159] on button "primary" at bounding box center [700, 145] width 16 height 91
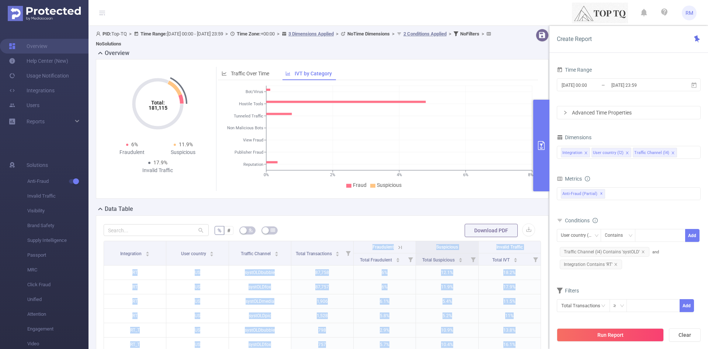
click at [626, 154] on icon "icon: close" at bounding box center [627, 152] width 3 height 3
click at [604, 335] on button "Run Report" at bounding box center [610, 334] width 107 height 13
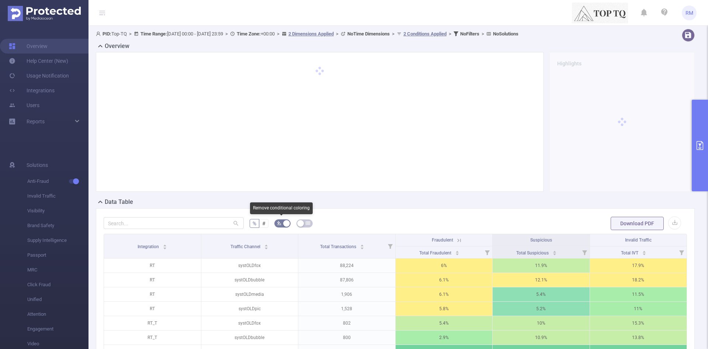
click at [282, 223] on button "button" at bounding box center [282, 223] width 16 height 8
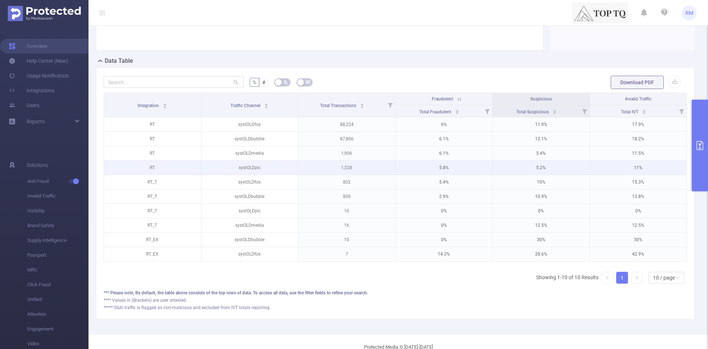
scroll to position [148, 0]
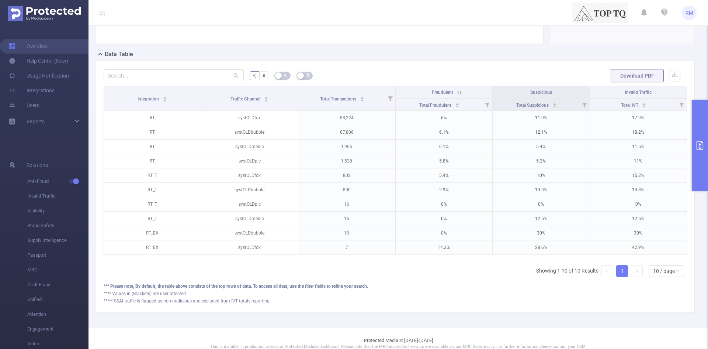
click at [701, 159] on button "primary" at bounding box center [700, 145] width 16 height 91
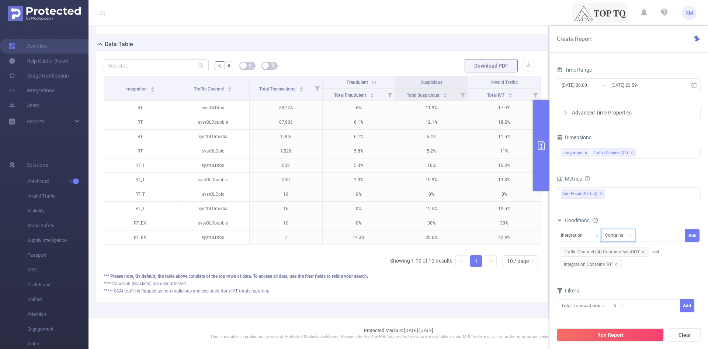
click at [621, 235] on div "Contains" at bounding box center [616, 235] width 23 height 12
click at [615, 265] on icon "icon: close" at bounding box center [616, 264] width 4 height 4
click at [613, 235] on div "Contains" at bounding box center [616, 235] width 23 height 12
click at [615, 260] on li "Is" at bounding box center [625, 262] width 49 height 12
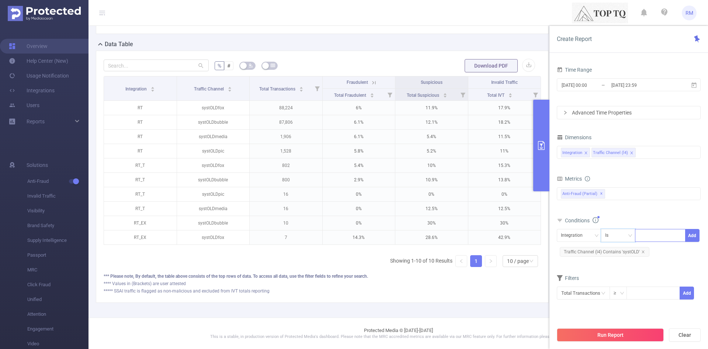
click at [656, 232] on div at bounding box center [660, 235] width 42 height 12
type input "RT"
click at [695, 238] on button "Add" at bounding box center [692, 235] width 14 height 13
click at [596, 336] on button "Run Report" at bounding box center [610, 334] width 107 height 13
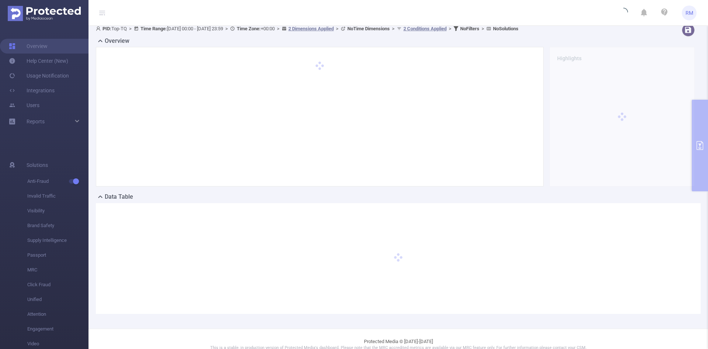
scroll to position [0, 0]
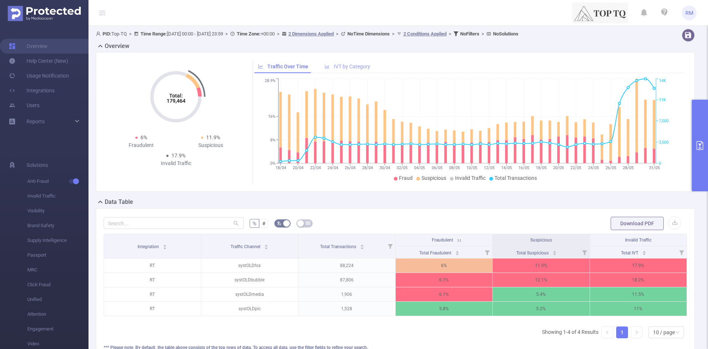
click at [342, 67] on span "IVT by Category" at bounding box center [352, 66] width 37 height 6
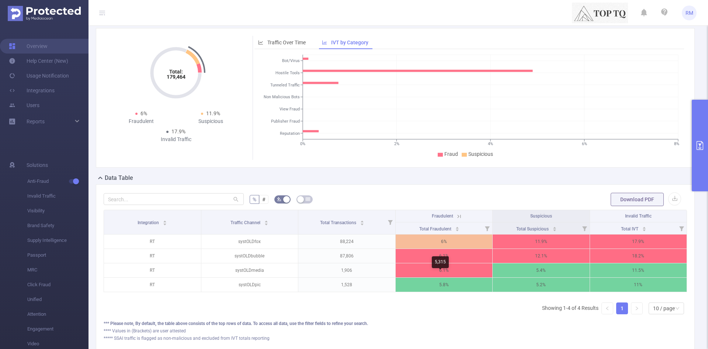
scroll to position [37, 0]
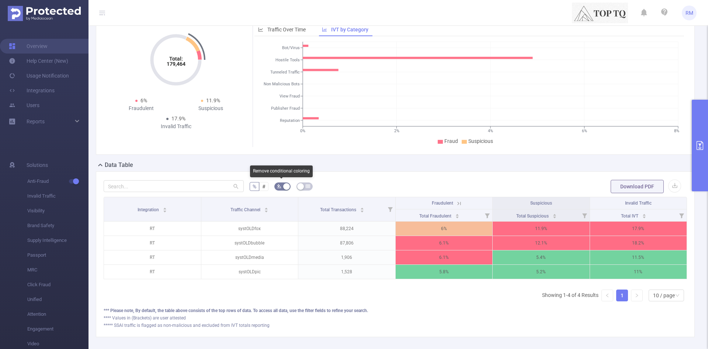
click at [283, 185] on button "button" at bounding box center [282, 186] width 16 height 8
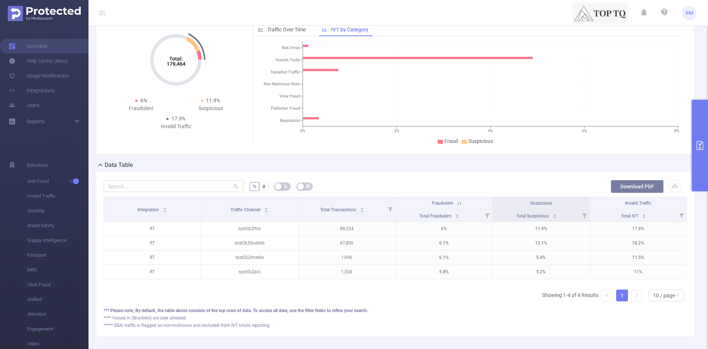
click at [646, 187] on button "Download PDF" at bounding box center [637, 186] width 53 height 13
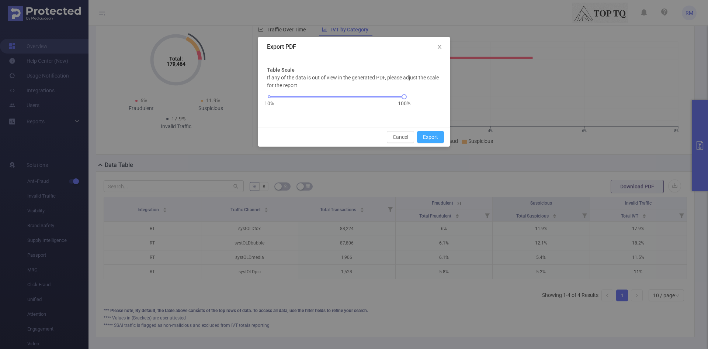
click at [429, 135] on button "Export" at bounding box center [430, 137] width 27 height 12
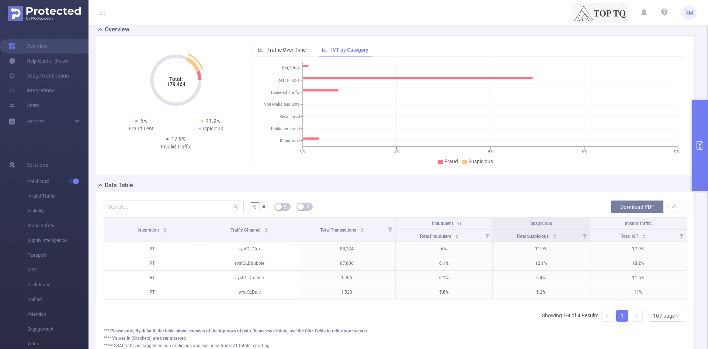
scroll to position [0, 0]
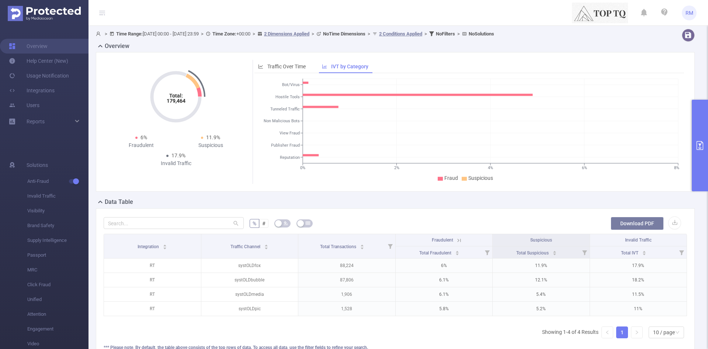
click at [626, 225] on button "Download PDF" at bounding box center [637, 223] width 53 height 13
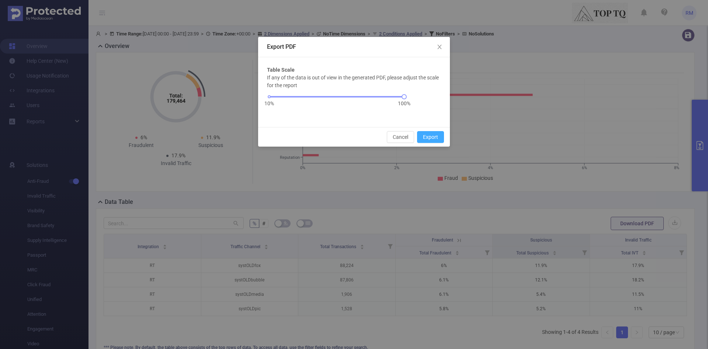
click at [424, 136] on button "Export" at bounding box center [430, 137] width 27 height 12
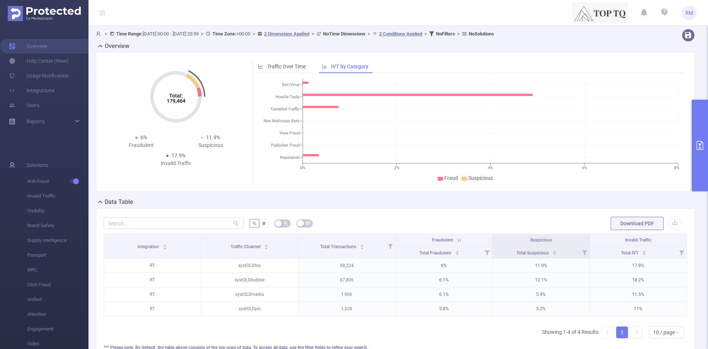
click at [700, 157] on button "primary" at bounding box center [700, 145] width 16 height 91
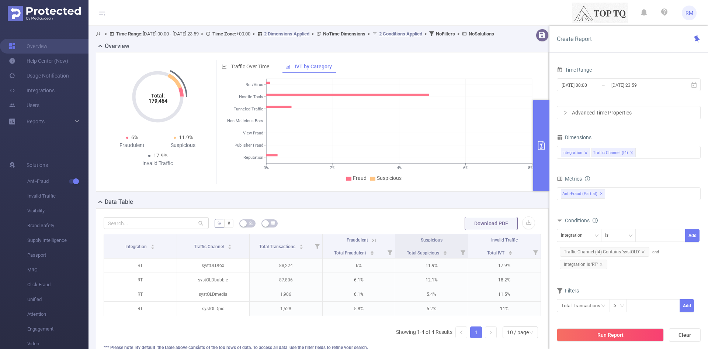
click at [492, 52] on div "Overview" at bounding box center [325, 47] width 459 height 10
click at [492, 230] on button "Download PDF" at bounding box center [491, 223] width 53 height 13
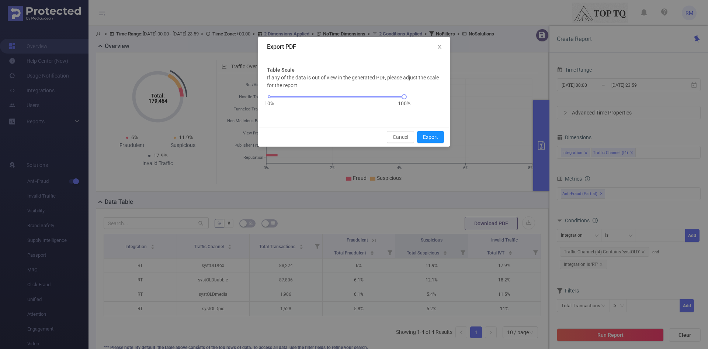
click at [542, 151] on div "Export PDF Table Scale If any of the data is out of view in the generated PDF, …" at bounding box center [354, 174] width 708 height 349
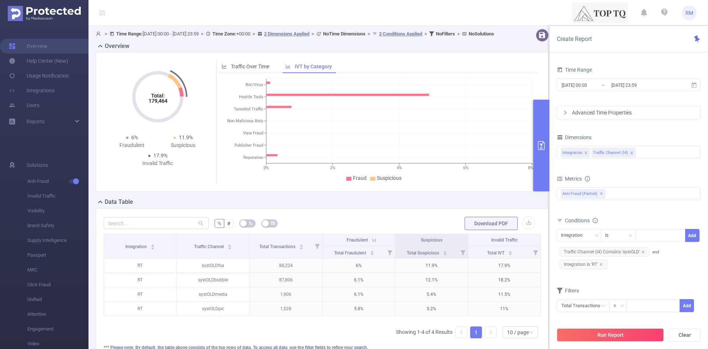
click at [542, 147] on icon "primary" at bounding box center [541, 145] width 9 height 9
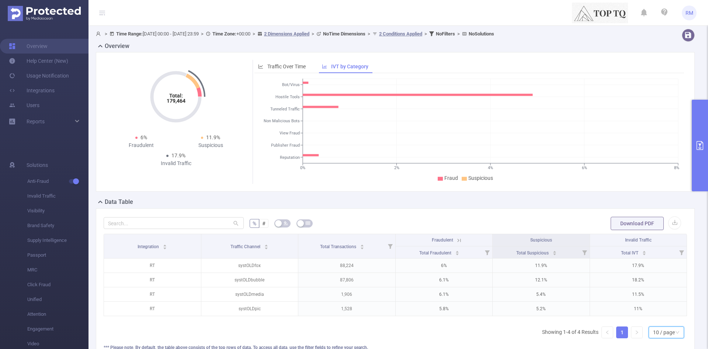
click at [653, 337] on div "10 / page" at bounding box center [664, 331] width 22 height 11
click at [653, 338] on div "10 / page" at bounding box center [664, 331] width 22 height 11
click at [621, 219] on button "Download PDF" at bounding box center [637, 223] width 53 height 13
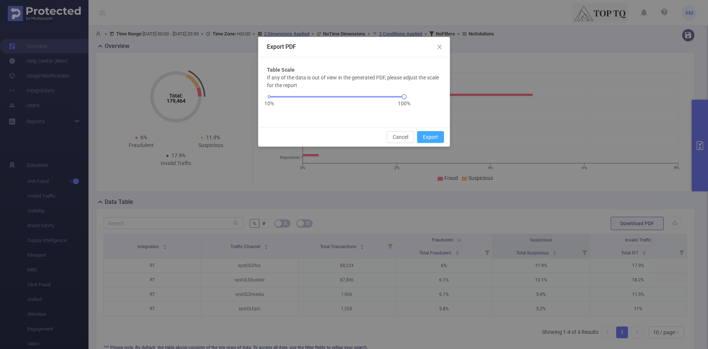
click at [426, 136] on button "Export" at bounding box center [430, 137] width 27 height 12
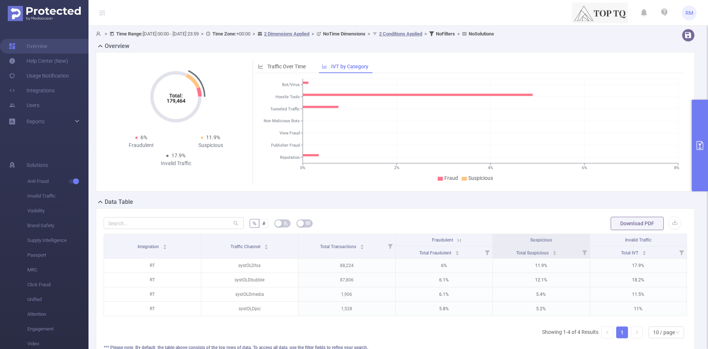
click at [699, 158] on button "primary" at bounding box center [700, 145] width 16 height 91
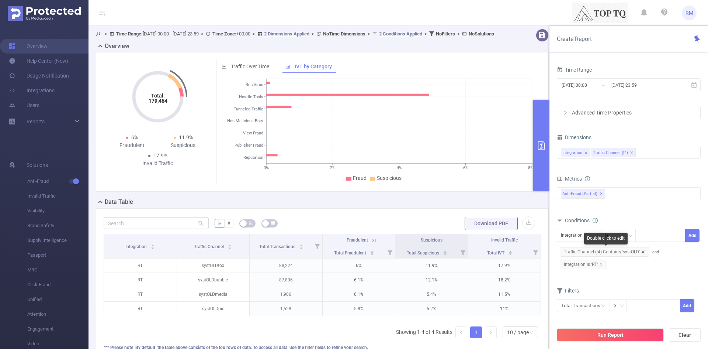
click at [643, 252] on icon "icon: close" at bounding box center [644, 252] width 4 height 4
click at [589, 234] on div "Integration" at bounding box center [579, 235] width 37 height 12
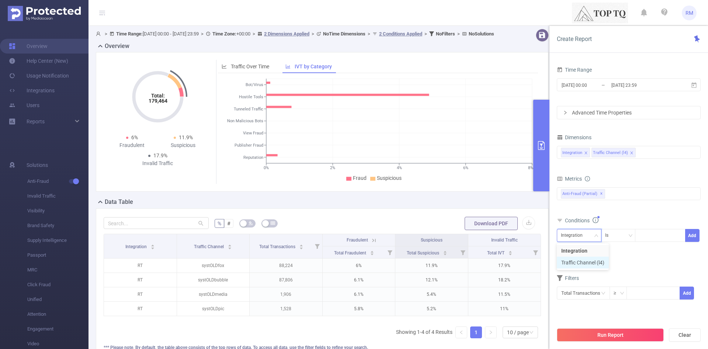
click at [586, 267] on li "Traffic Channel (l4)" at bounding box center [583, 262] width 52 height 12
click at [613, 231] on div "Is" at bounding box center [609, 235] width 8 height 12
click at [619, 252] on li "Contains" at bounding box center [625, 251] width 49 height 12
click at [650, 236] on div at bounding box center [660, 235] width 42 height 12
type input "systSGM"
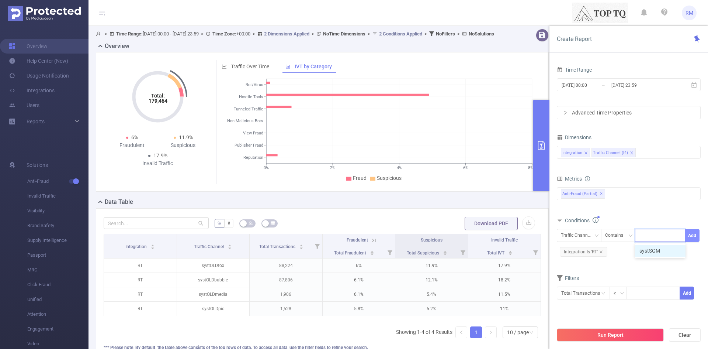
click at [689, 238] on button "Add" at bounding box center [692, 235] width 14 height 13
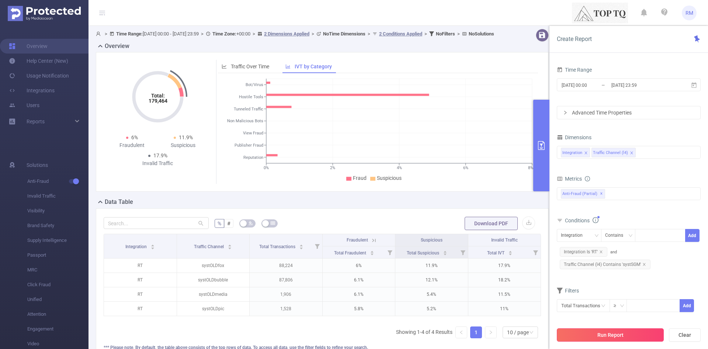
click at [608, 332] on button "Run Report" at bounding box center [610, 334] width 107 height 13
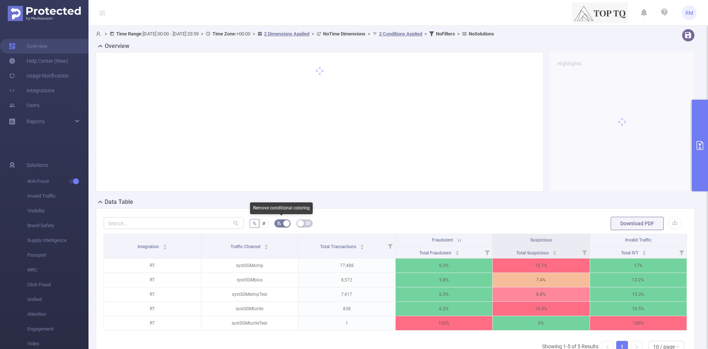
click at [279, 222] on icon "icon: bg-colors" at bounding box center [279, 223] width 4 height 4
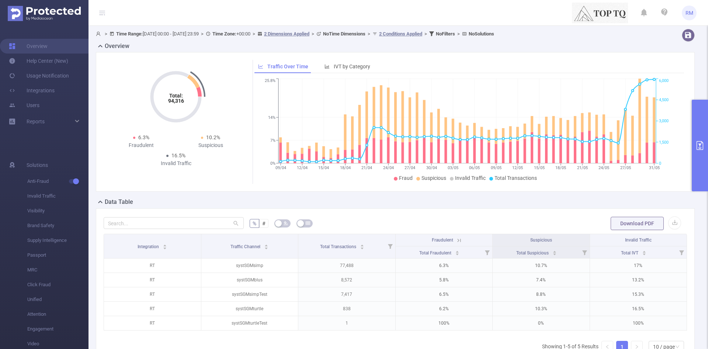
click at [705, 150] on button "primary" at bounding box center [700, 145] width 16 height 91
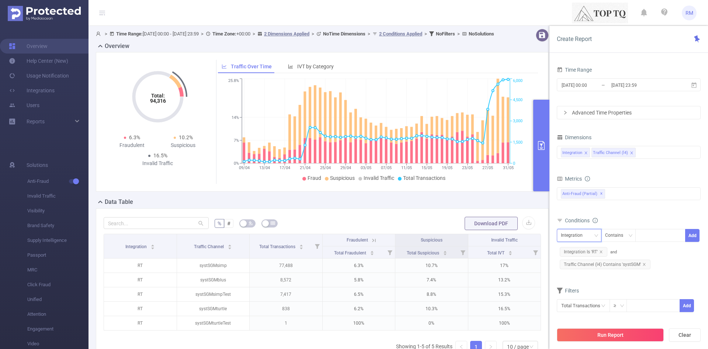
click at [594, 235] on div "Integration" at bounding box center [579, 235] width 37 height 12
click at [591, 262] on li "Traffic Channel (l4)" at bounding box center [583, 262] width 52 height 12
click at [609, 236] on div "Contains" at bounding box center [616, 235] width 23 height 12
click at [615, 283] on li "Does Not Contain" at bounding box center [625, 286] width 49 height 12
click at [652, 235] on div at bounding box center [660, 235] width 42 height 12
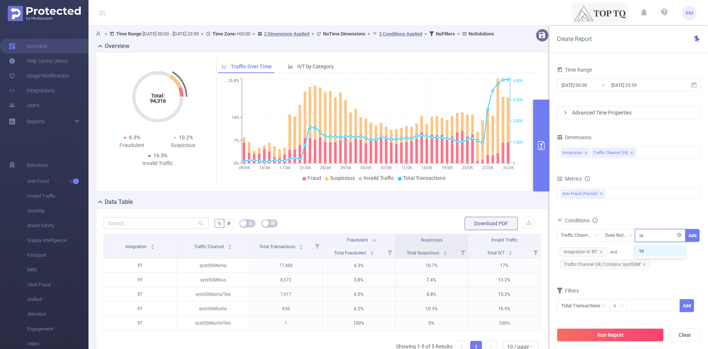
type input "test"
click at [651, 254] on li "test" at bounding box center [660, 251] width 51 height 12
click at [689, 236] on button "Add" at bounding box center [692, 235] width 14 height 13
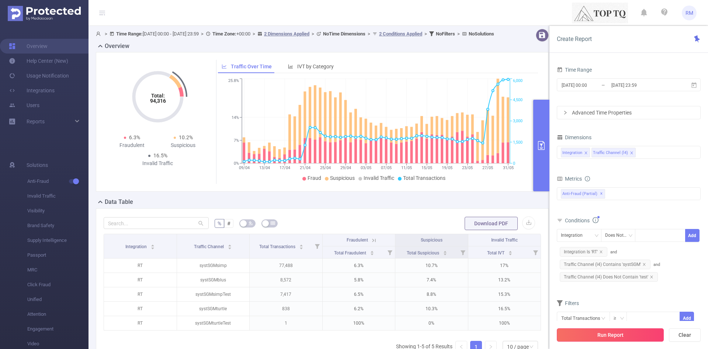
click at [625, 335] on button "Run Report" at bounding box center [610, 334] width 107 height 13
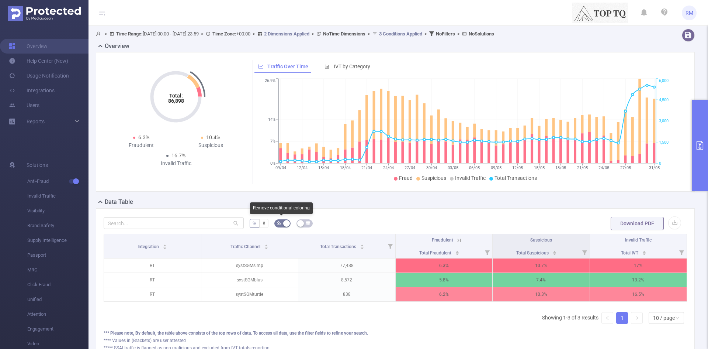
click at [281, 224] on button "button" at bounding box center [282, 223] width 16 height 8
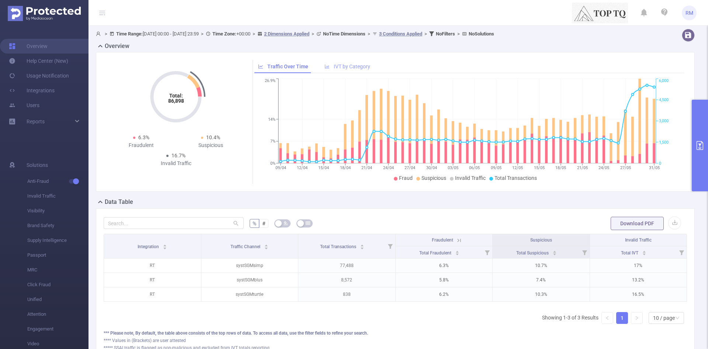
click at [352, 71] on div "IVT by Category" at bounding box center [347, 67] width 53 height 14
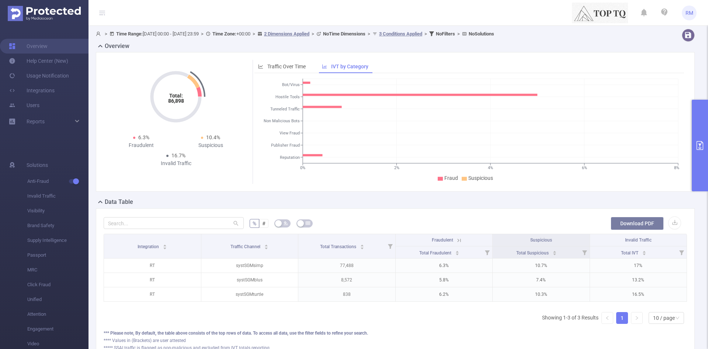
click at [632, 219] on button "Download PDF" at bounding box center [637, 223] width 53 height 13
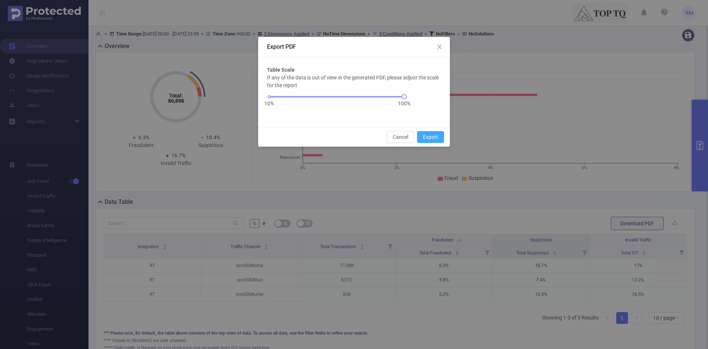
click at [426, 135] on button "Export" at bounding box center [430, 137] width 27 height 12
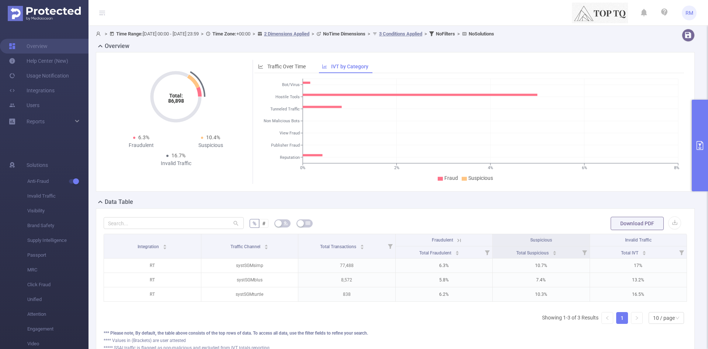
click at [698, 149] on icon "primary" at bounding box center [700, 145] width 9 height 9
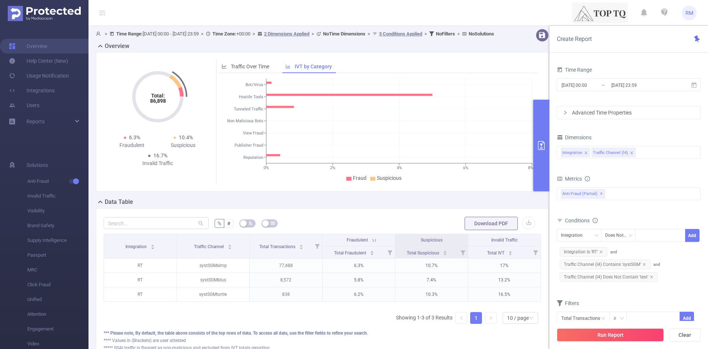
click at [584, 154] on icon "icon: close" at bounding box center [586, 153] width 4 height 4
click at [601, 250] on icon "icon: close" at bounding box center [601, 252] width 4 height 4
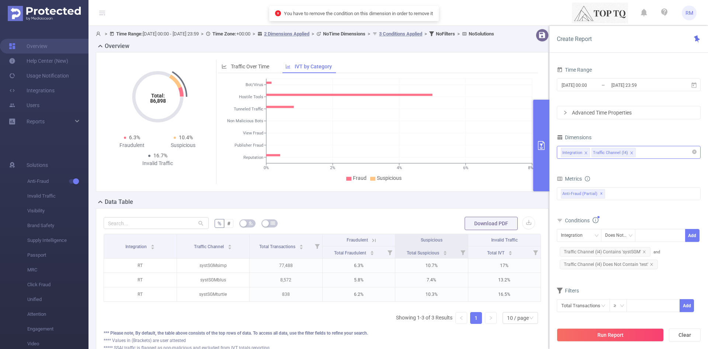
click at [585, 151] on icon "icon: close" at bounding box center [586, 153] width 4 height 4
click at [597, 332] on button "Run Report" at bounding box center [610, 334] width 107 height 13
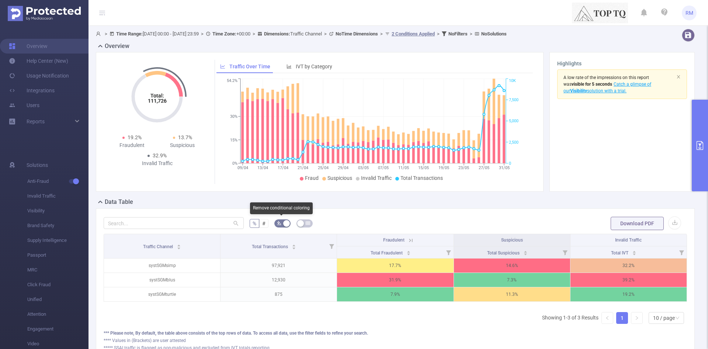
click at [284, 219] on button "button" at bounding box center [282, 223] width 16 height 8
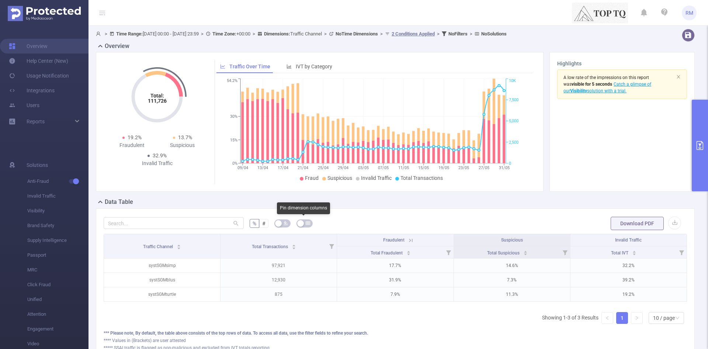
click at [301, 223] on button "button" at bounding box center [305, 223] width 16 height 8
click at [301, 223] on icon "icon: table" at bounding box center [301, 222] width 4 height 3
click at [301, 223] on button "button" at bounding box center [305, 223] width 16 height 8
click at [301, 223] on icon "icon: table" at bounding box center [301, 222] width 4 height 3
click at [300, 221] on button "button" at bounding box center [305, 223] width 16 height 8
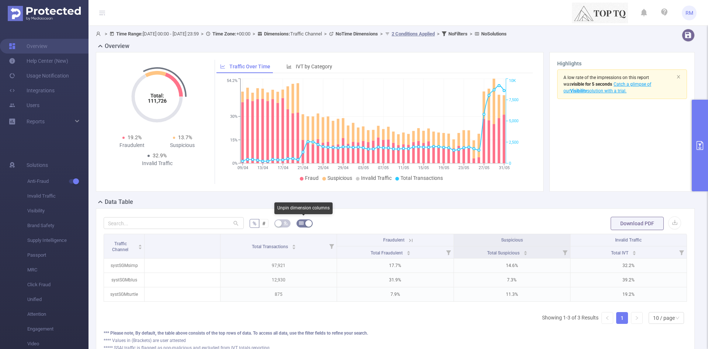
click at [300, 221] on icon "icon: table" at bounding box center [301, 223] width 4 height 4
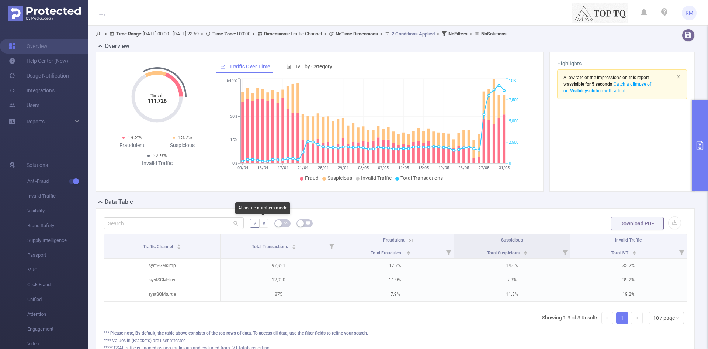
click at [262, 226] on span "#" at bounding box center [263, 223] width 3 height 6
click at [262, 225] on input "#" at bounding box center [262, 225] width 0 height 0
click at [262, 226] on span "#" at bounding box center [263, 223] width 3 height 6
click at [262, 225] on input "#" at bounding box center [262, 225] width 0 height 0
click at [253, 221] on span "%" at bounding box center [255, 223] width 4 height 6
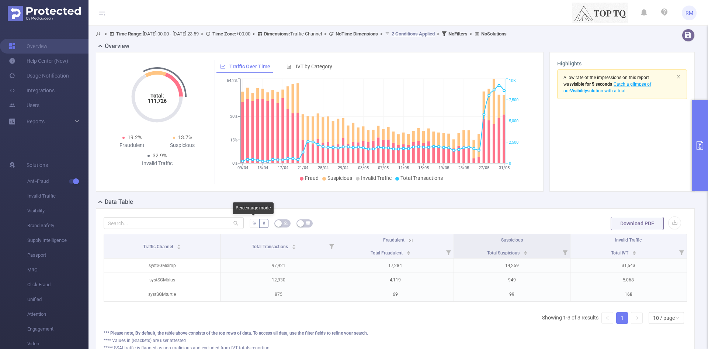
click at [253, 225] on input "%" at bounding box center [253, 225] width 0 height 0
click at [262, 221] on span "#" at bounding box center [263, 223] width 3 height 6
click at [262, 225] on input "#" at bounding box center [262, 225] width 0 height 0
click at [255, 223] on span "%" at bounding box center [255, 223] width 4 height 6
click at [253, 225] on input "%" at bounding box center [253, 225] width 0 height 0
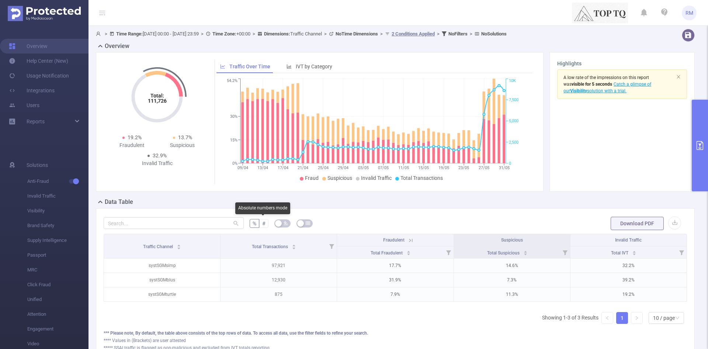
click at [263, 224] on span "#" at bounding box center [263, 223] width 3 height 6
click at [262, 225] on input "#" at bounding box center [262, 225] width 0 height 0
click at [256, 222] on label "%" at bounding box center [255, 223] width 10 height 9
click at [253, 225] on input "%" at bounding box center [253, 225] width 0 height 0
click at [704, 146] on button "primary" at bounding box center [700, 145] width 16 height 91
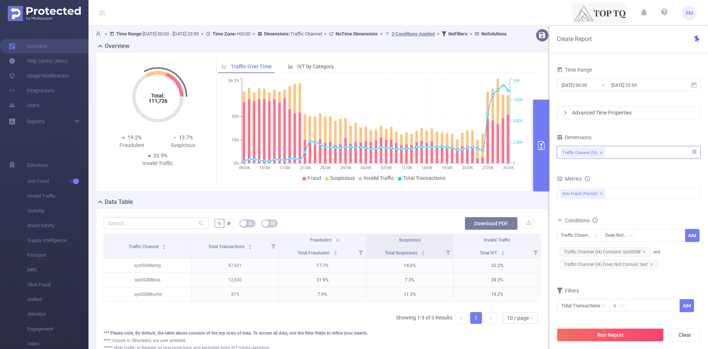
click at [494, 226] on button "Download PDF" at bounding box center [491, 223] width 53 height 13
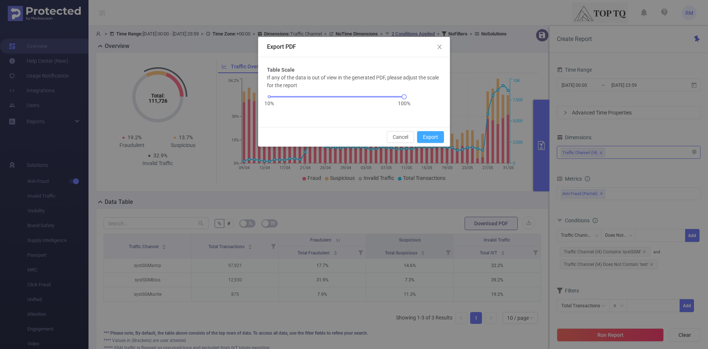
drag, startPoint x: 427, startPoint y: 134, endPoint x: 375, endPoint y: 35, distance: 111.4
click at [427, 134] on button "Export" at bounding box center [430, 137] width 27 height 12
